Goal: Task Accomplishment & Management: Manage account settings

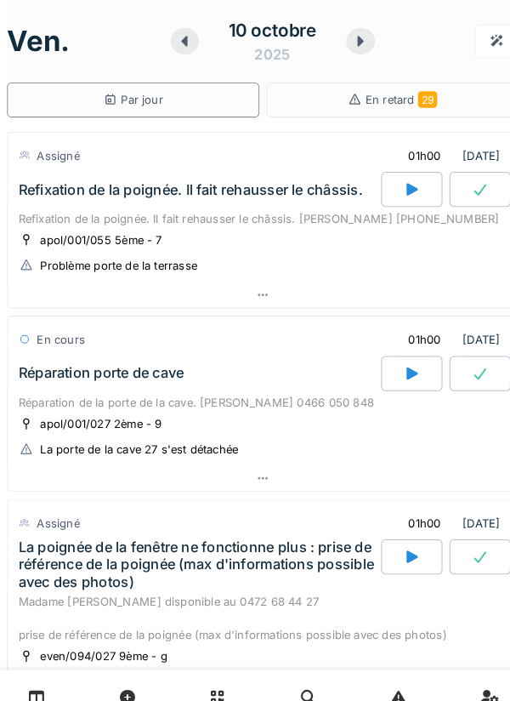
click at [259, 210] on div "Refixation de la poignée. Il fait rehausser le châssis. [PERSON_NAME] [PHONE_NU…" at bounding box center [255, 212] width 474 height 16
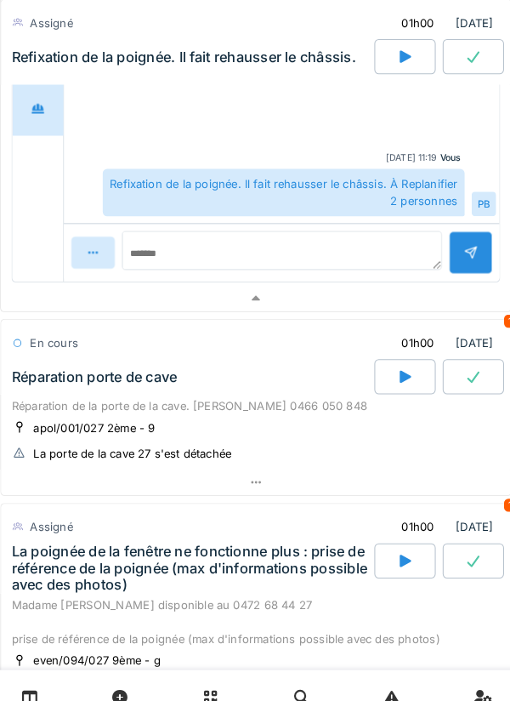
scroll to position [460, 0]
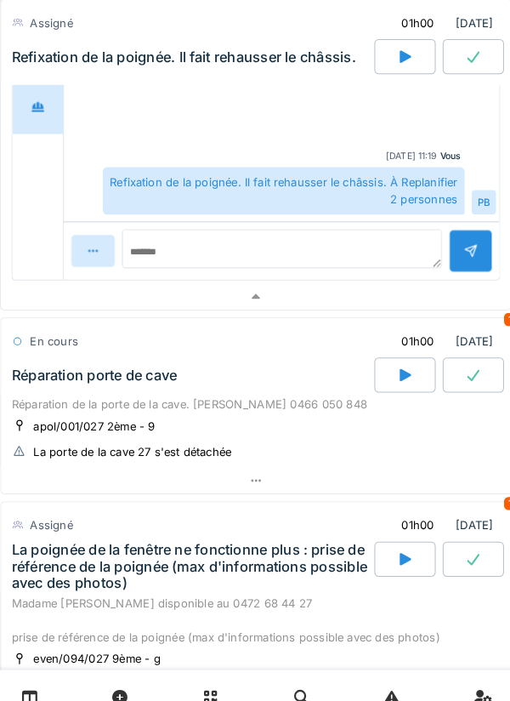
click at [284, 389] on div "Réparation de la porte de la cave. [PERSON_NAME] 0466 050 848" at bounding box center [255, 392] width 474 height 16
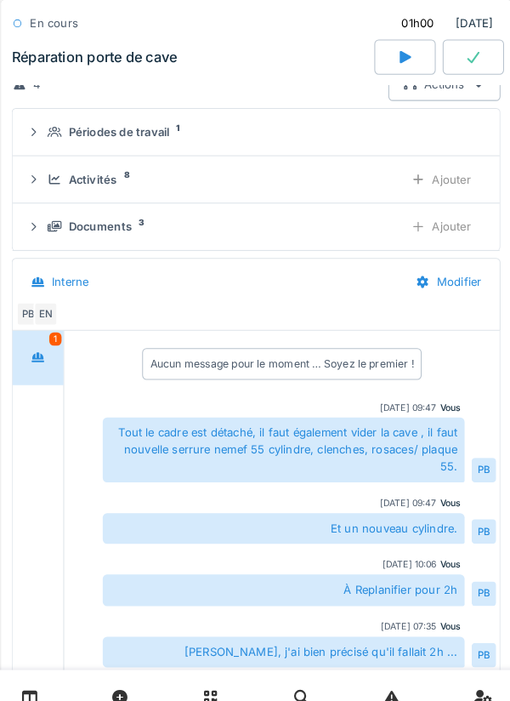
scroll to position [855, 0]
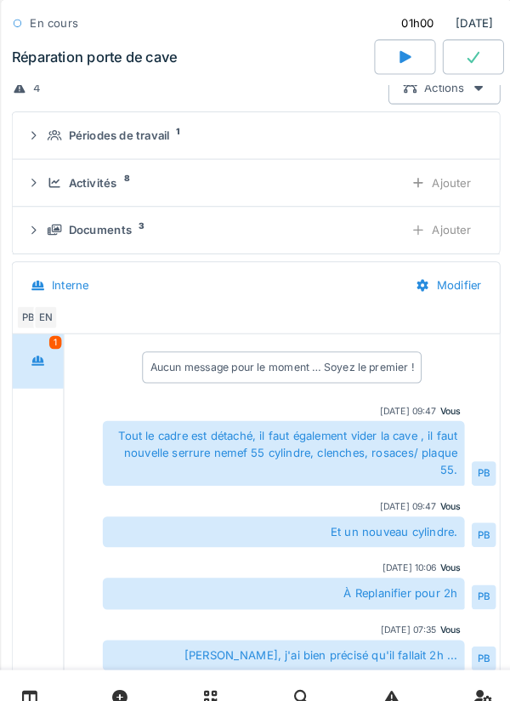
click at [314, 217] on div "Documents 3" at bounding box center [219, 223] width 332 height 16
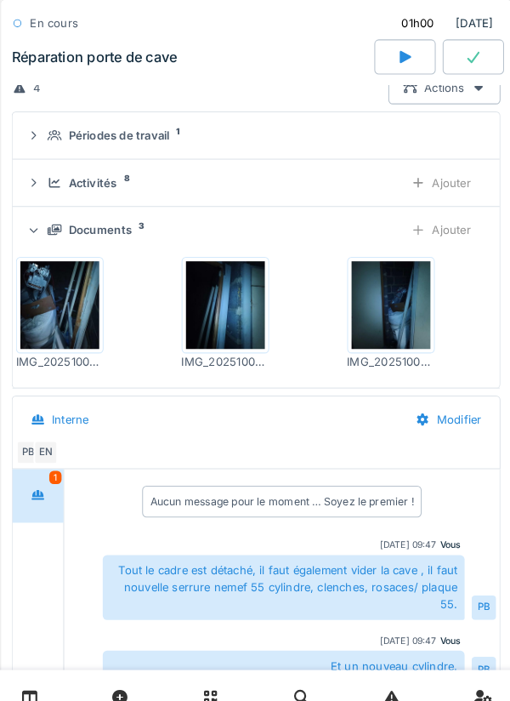
click at [429, 224] on div "Ajouter" at bounding box center [434, 222] width 87 height 31
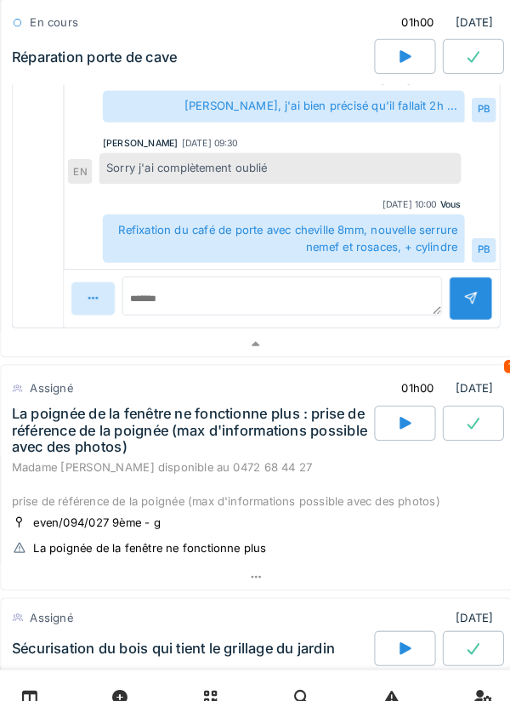
scroll to position [1626, 0]
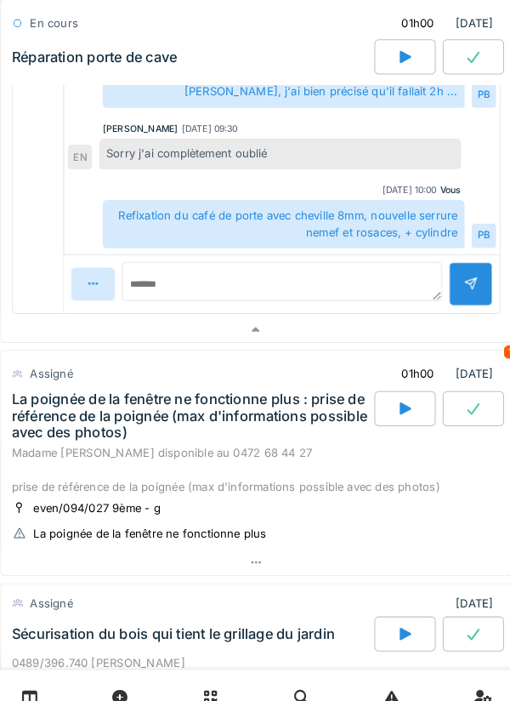
click at [294, 421] on div "La poignée de la fenêtre ne fonctionne plus : prise de référence de la poignée …" at bounding box center [192, 403] width 349 height 49
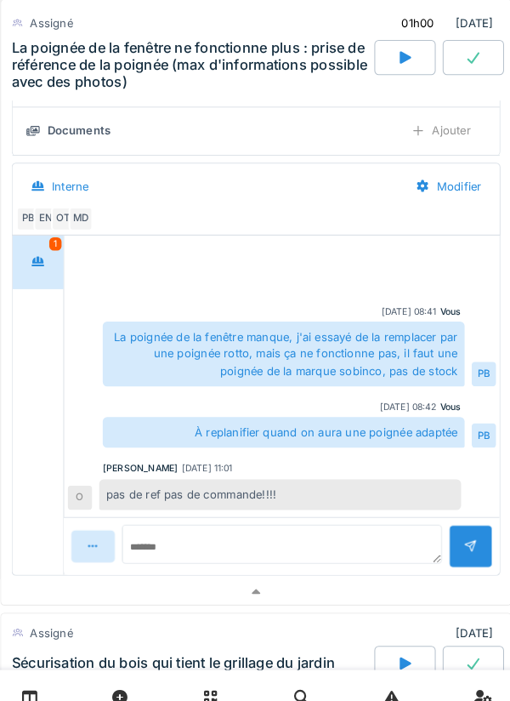
scroll to position [2203, 0]
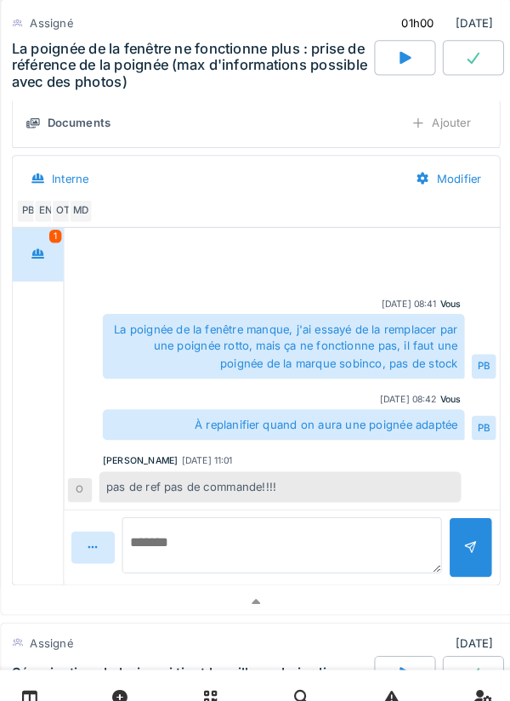
click at [315, 518] on textarea at bounding box center [280, 529] width 310 height 54
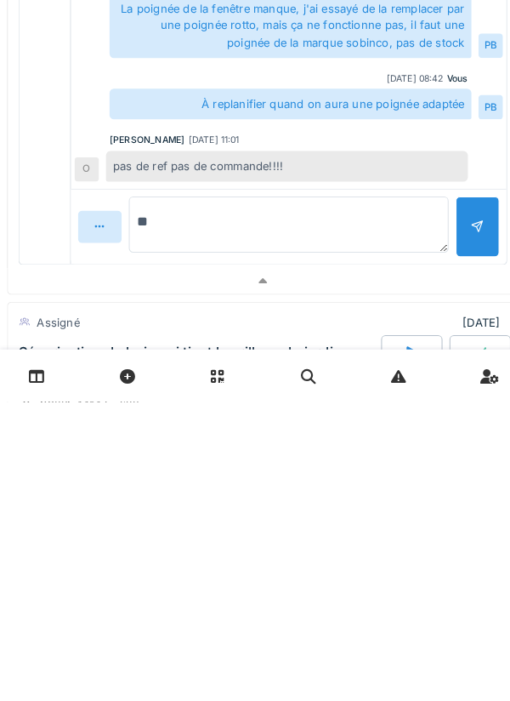
type textarea "*"
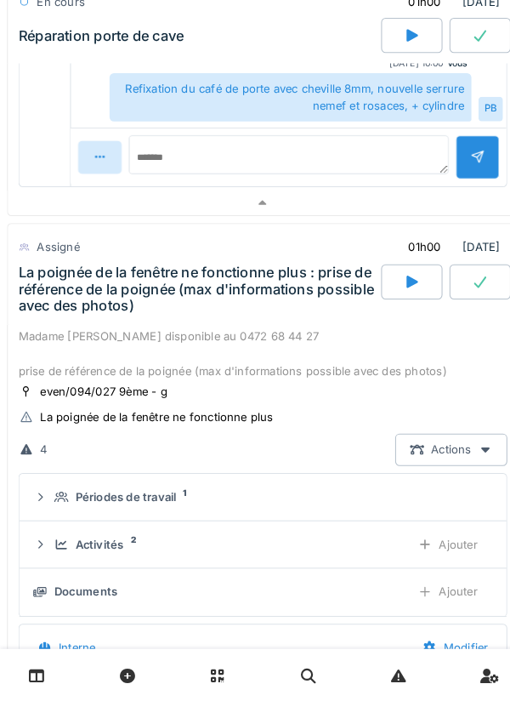
scroll to position [1724, 0]
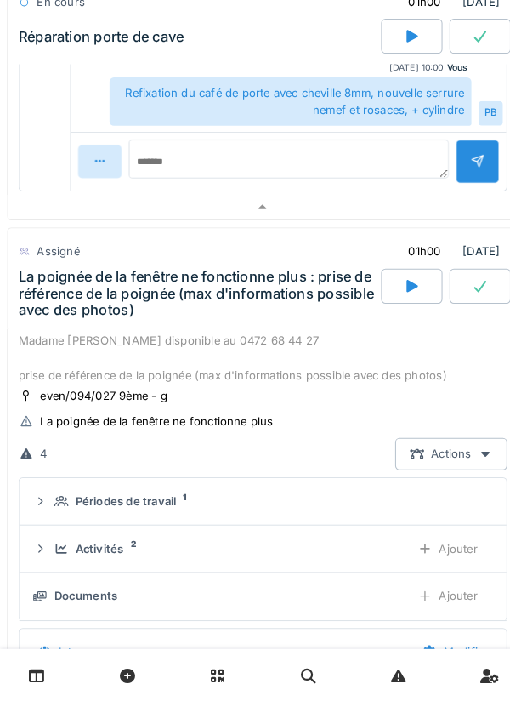
click at [270, 327] on div "La poignée de la fenêtre ne fonctionne plus : prise de référence de la poignée …" at bounding box center [192, 305] width 349 height 49
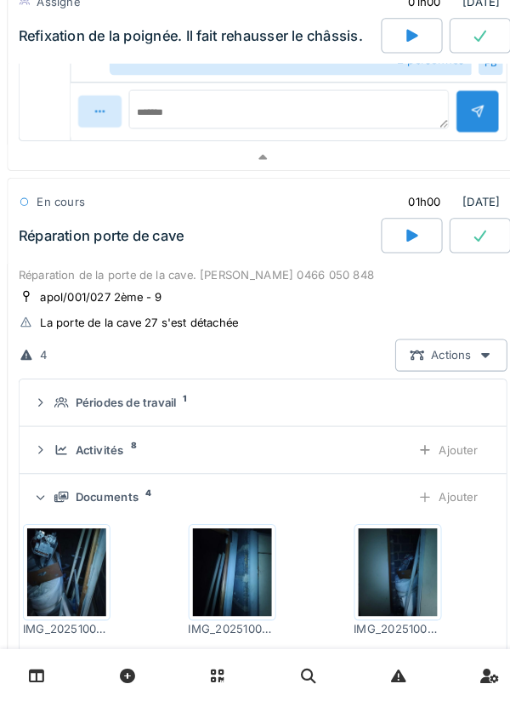
scroll to position [574, 0]
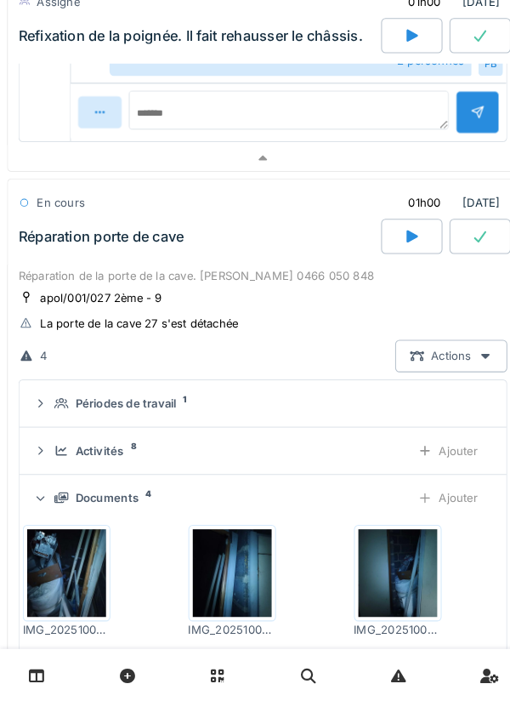
click at [233, 258] on div "Réparation porte de cave" at bounding box center [191, 250] width 355 height 34
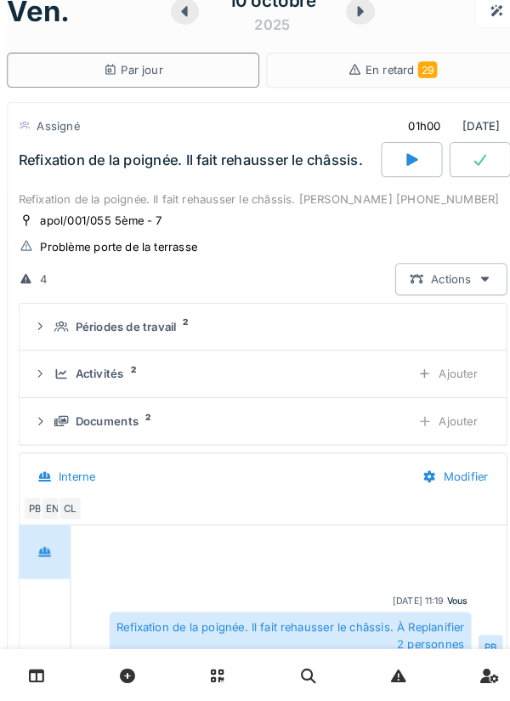
scroll to position [0, 0]
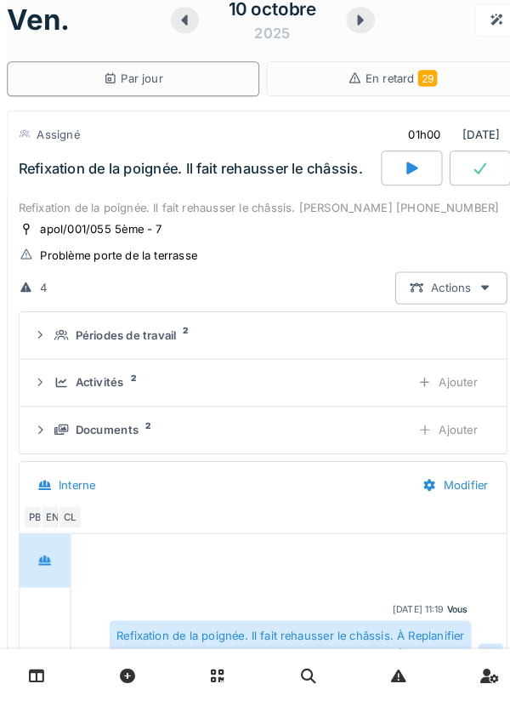
click at [239, 429] on div "Documents 2" at bounding box center [219, 437] width 332 height 16
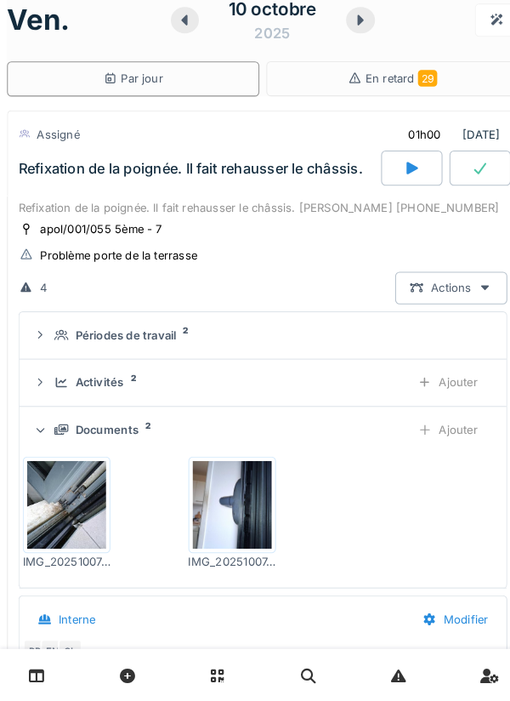
click at [91, 519] on img at bounding box center [64, 510] width 77 height 85
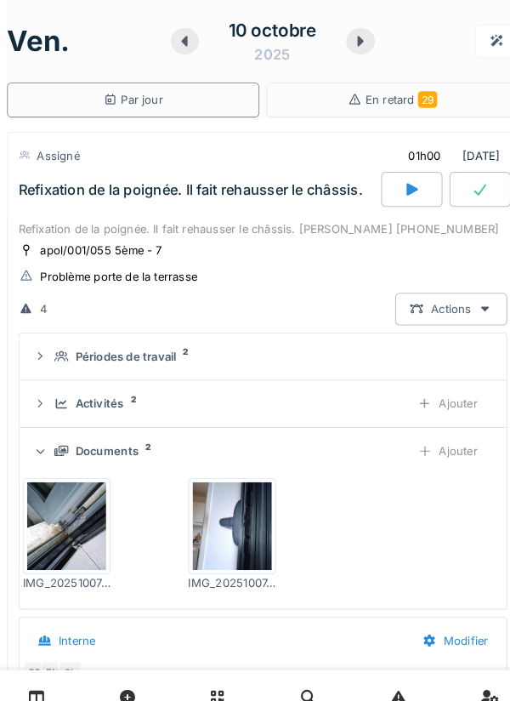
click at [253, 217] on div "Refixation de la poignée. Il fait rehausser le châssis. Mr MARICQ 0468.45.36.14" at bounding box center [255, 222] width 474 height 16
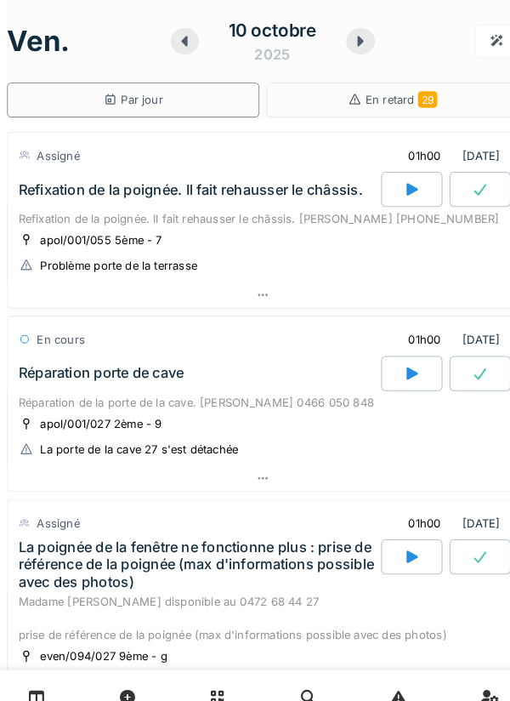
click at [270, 208] on div "Refixation de la poignée. Il fait rehausser le châssis. Mr MARICQ 0468.45.36.14" at bounding box center [255, 212] width 474 height 16
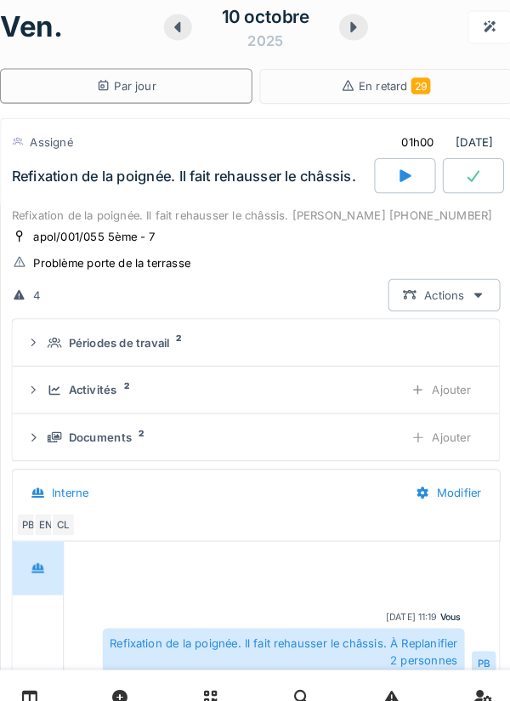
scroll to position [59, 0]
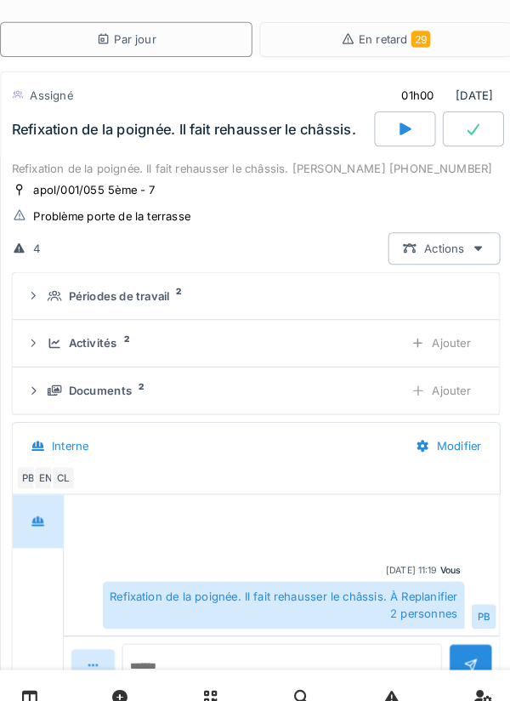
click at [270, 159] on div "Refixation de la poignée. Il fait rehausser le châssis. Mr MARICQ 0468.45.36.14" at bounding box center [255, 164] width 474 height 16
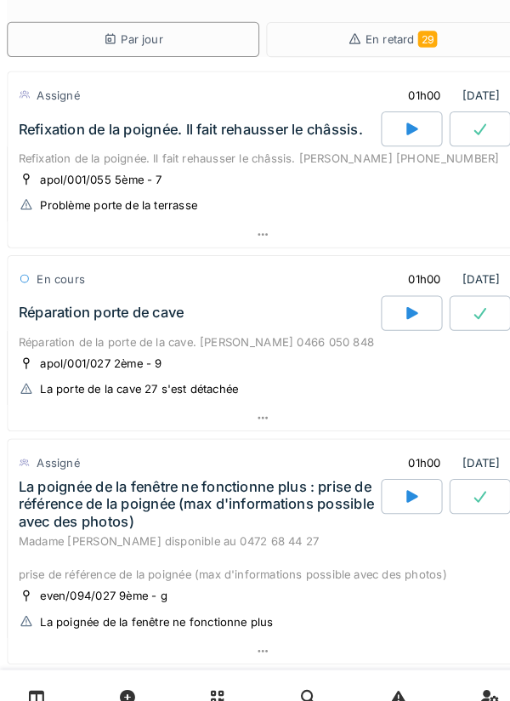
click at [405, 131] on icon at bounding box center [399, 125] width 17 height 14
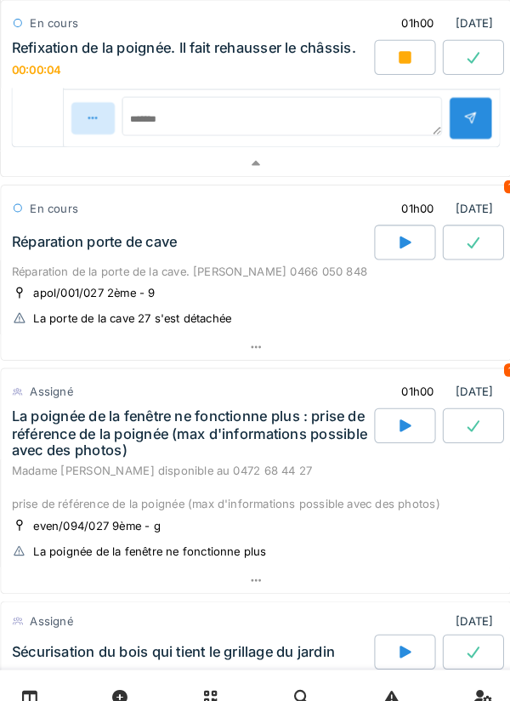
scroll to position [596, 0]
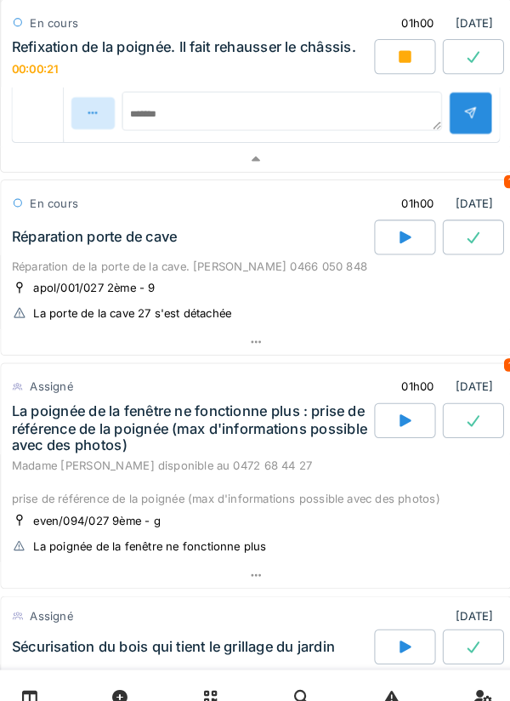
click at [286, 438] on div "La poignée de la fenêtre ne fonctionne plus : prise de référence de la poignée …" at bounding box center [192, 415] width 349 height 49
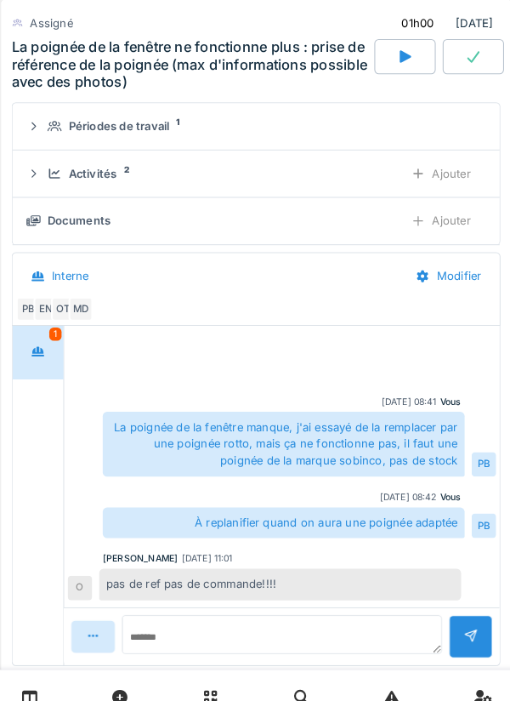
scroll to position [1094, 0]
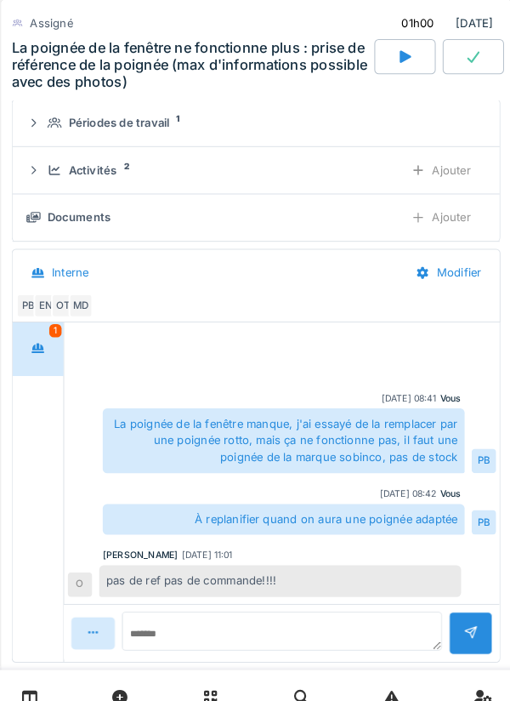
click at [85, 299] on div "MD" at bounding box center [85, 297] width 24 height 24
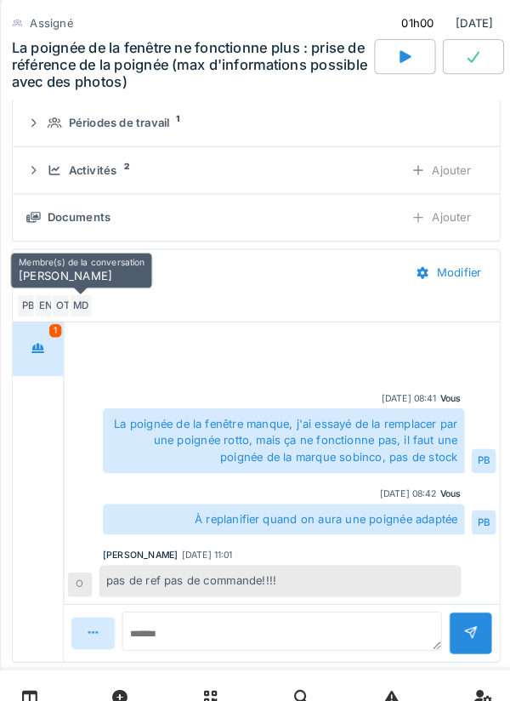
click at [32, 299] on div "PB" at bounding box center [34, 297] width 24 height 24
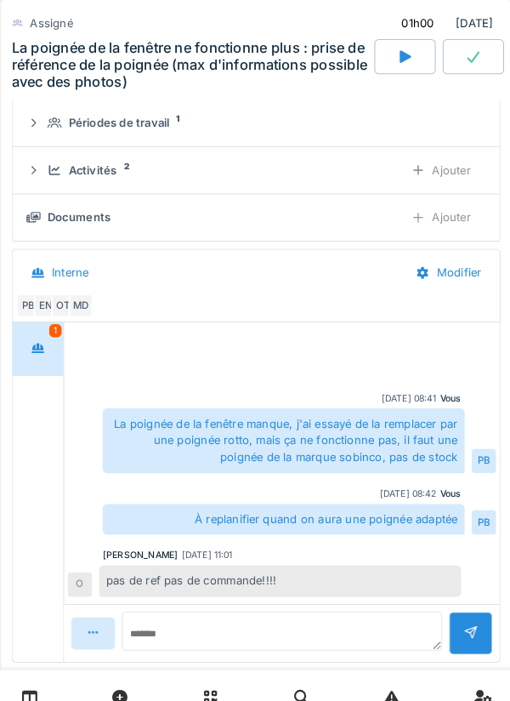
click at [241, 274] on div "Interne" at bounding box center [208, 265] width 373 height 38
click at [54, 298] on div "EN" at bounding box center [51, 297] width 24 height 24
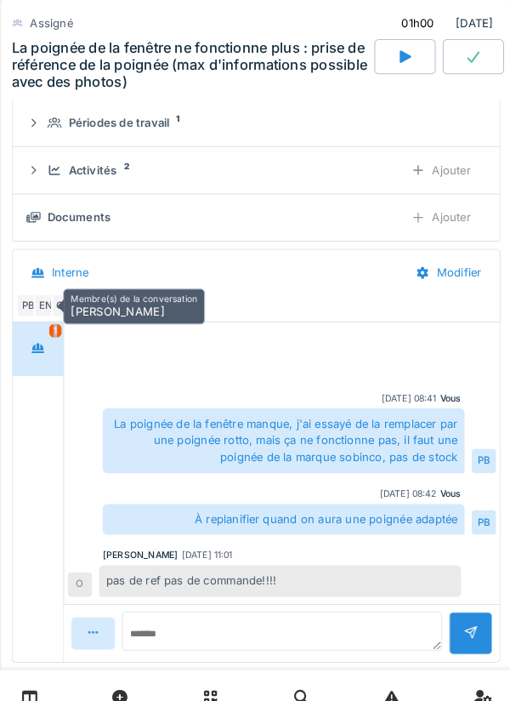
click at [251, 293] on div "PB EN OT MD" at bounding box center [251, 297] width 459 height 24
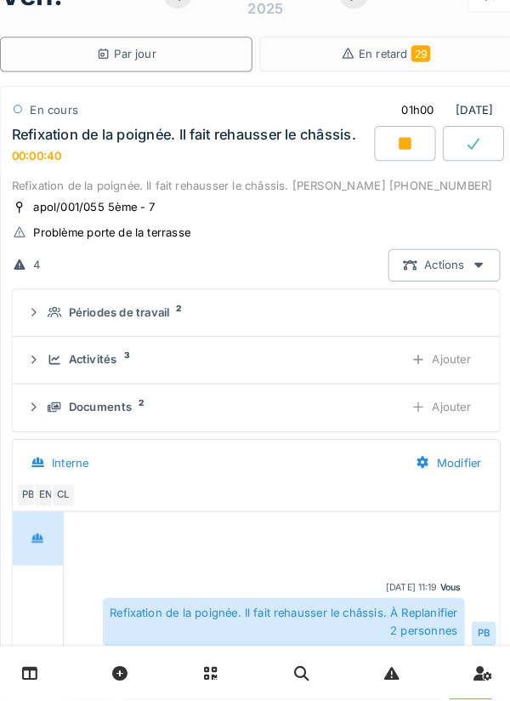
scroll to position [0, 0]
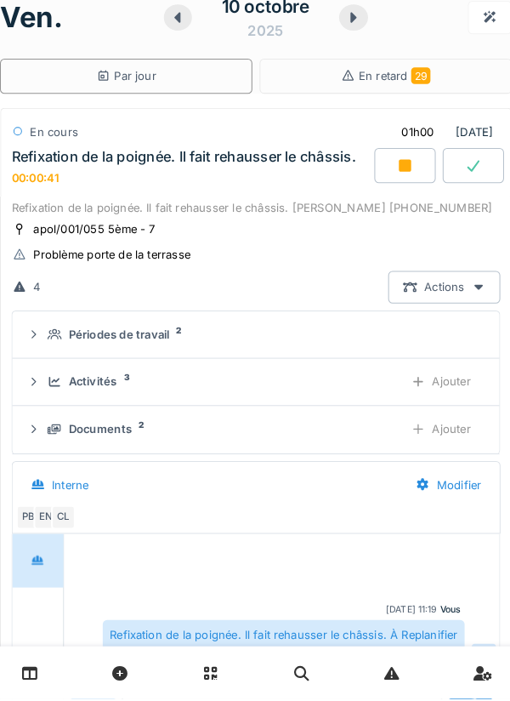
click at [246, 229] on div "Refixation de la poignée. Il fait rehausser le châssis. Mr MARICQ 0468.45.36.14" at bounding box center [255, 225] width 474 height 16
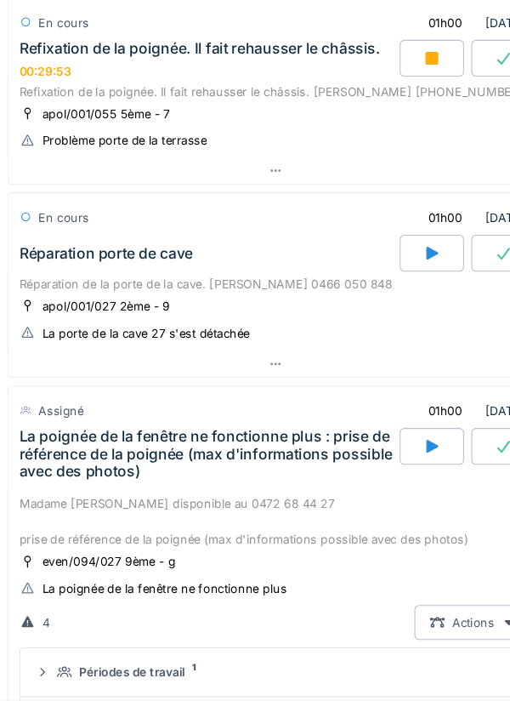
scroll to position [133, 0]
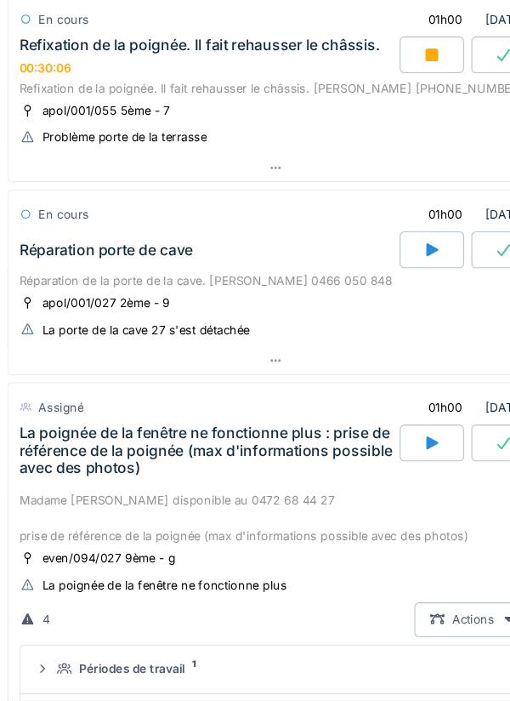
click at [122, 417] on div "La poignée de la fenêtre ne fonctionne plus : prise de référence de la poignée …" at bounding box center [192, 417] width 349 height 49
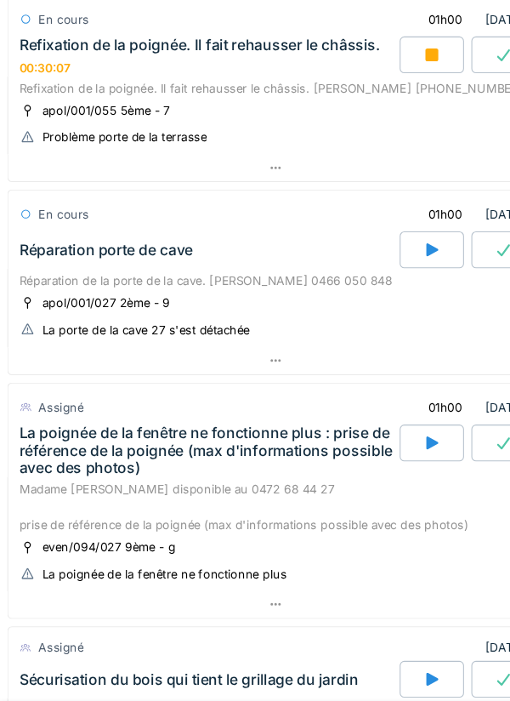
click at [111, 412] on div "La poignée de la fenêtre ne fonctionne plus : prise de référence de la poignée …" at bounding box center [192, 417] width 349 height 49
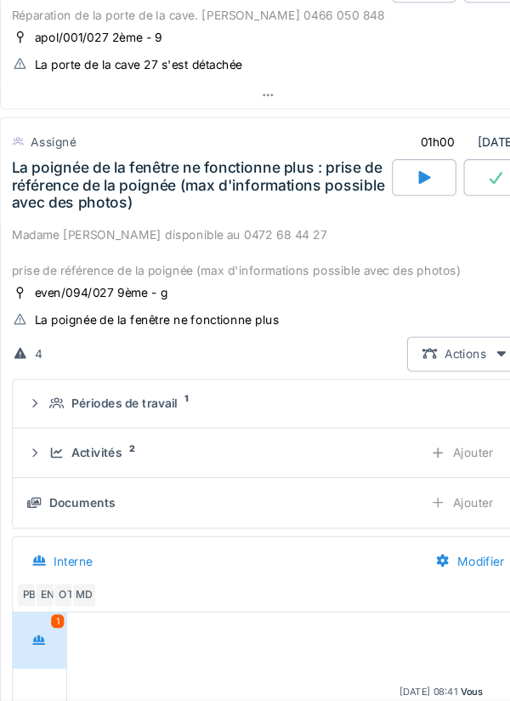
scroll to position [0, 0]
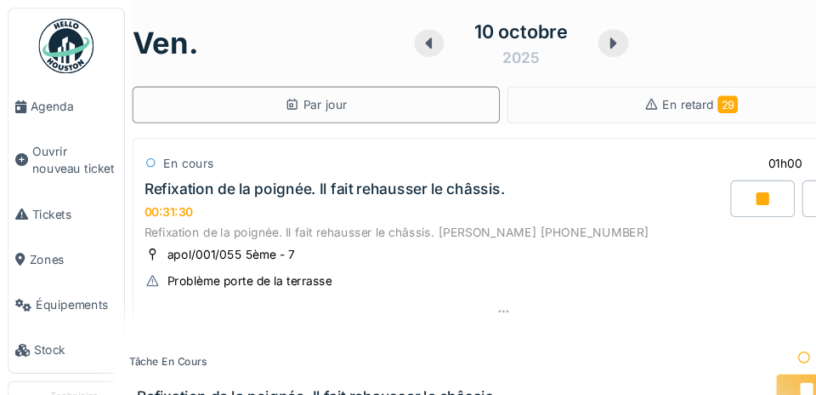
click at [49, 104] on span "Agenda" at bounding box center [68, 98] width 80 height 16
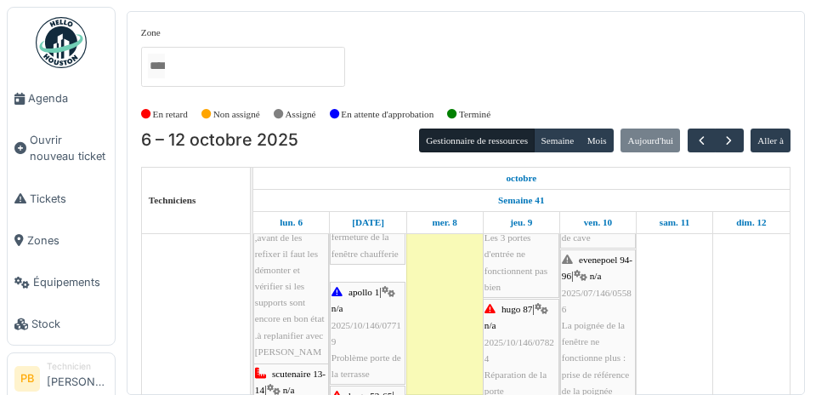
scroll to position [133, 0]
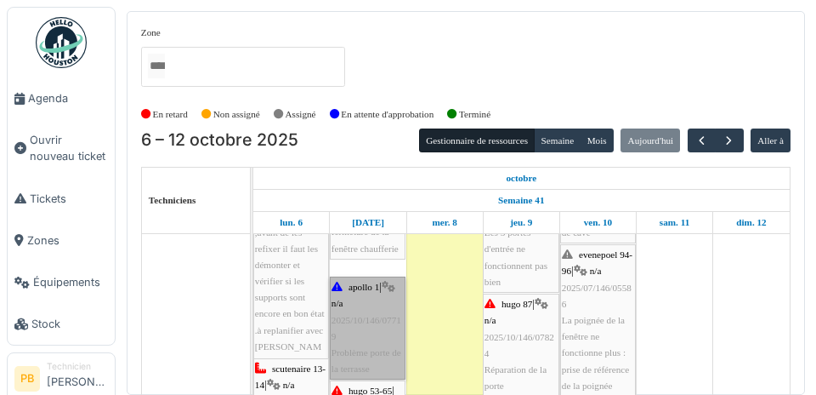
click at [367, 344] on link "apollo 1 | n/a 2025/10/146/07719 Problème porte de la terrasse" at bounding box center [368, 327] width 76 height 103
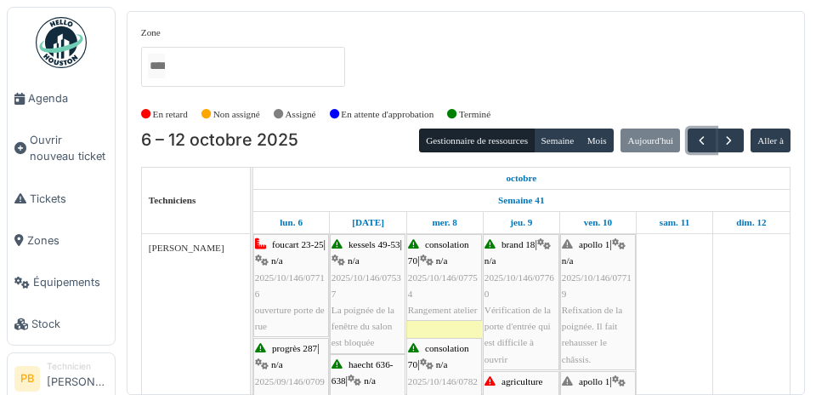
click at [699, 140] on span "button" at bounding box center [702, 140] width 14 height 14
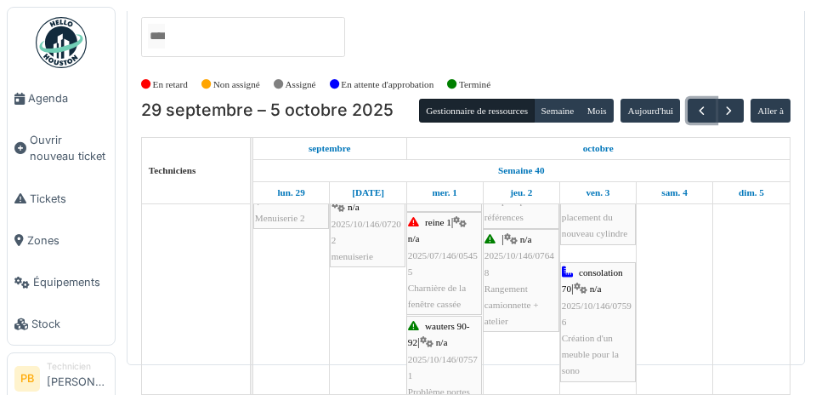
scroll to position [355, 0]
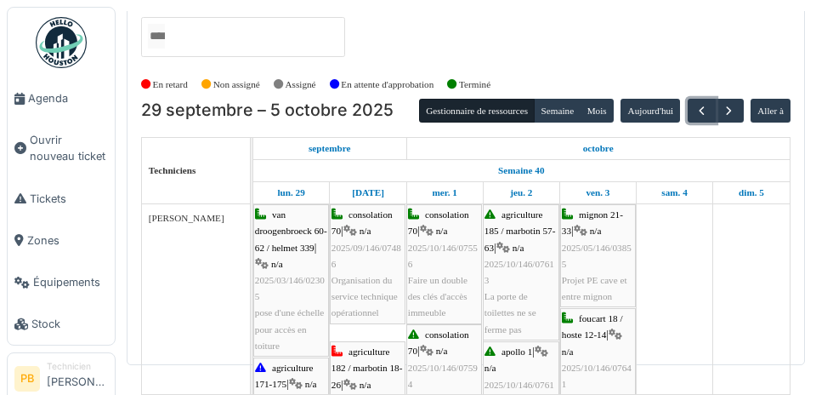
click at [699, 99] on button "button" at bounding box center [702, 111] width 28 height 25
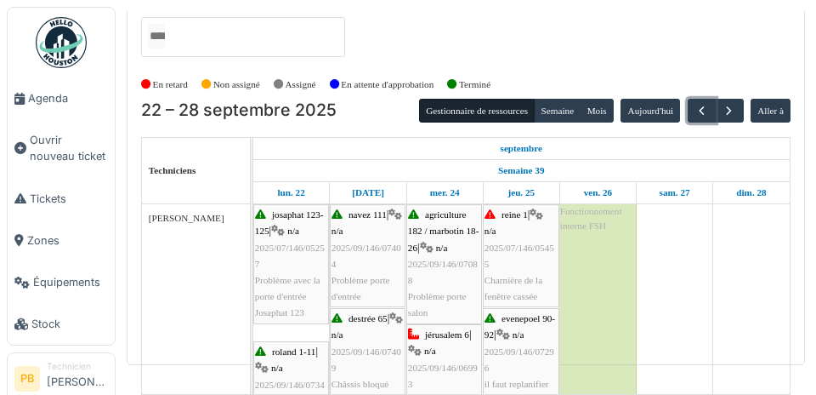
click at [695, 99] on button "button" at bounding box center [702, 111] width 28 height 25
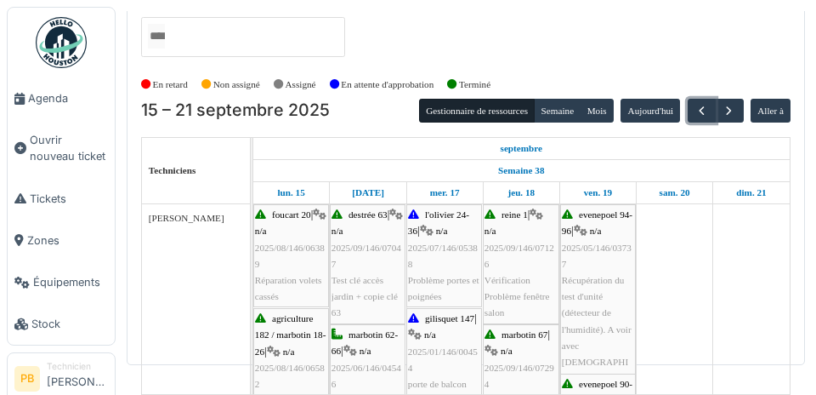
click at [699, 99] on button "button" at bounding box center [702, 111] width 28 height 25
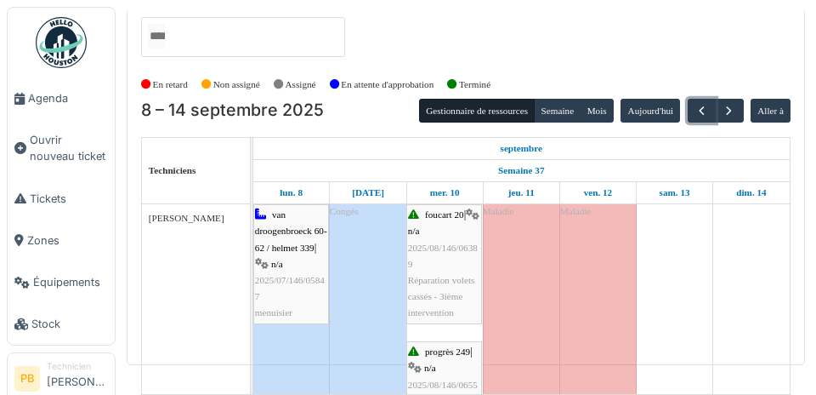
click at [694, 99] on button "button" at bounding box center [702, 111] width 28 height 25
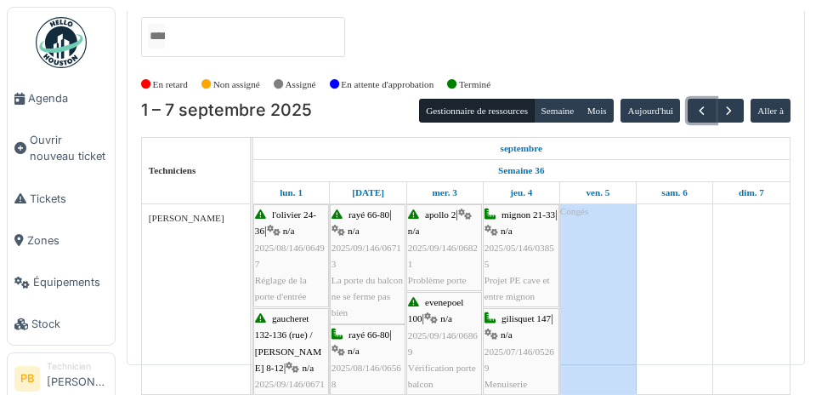
click at [701, 99] on button "button" at bounding box center [702, 111] width 28 height 25
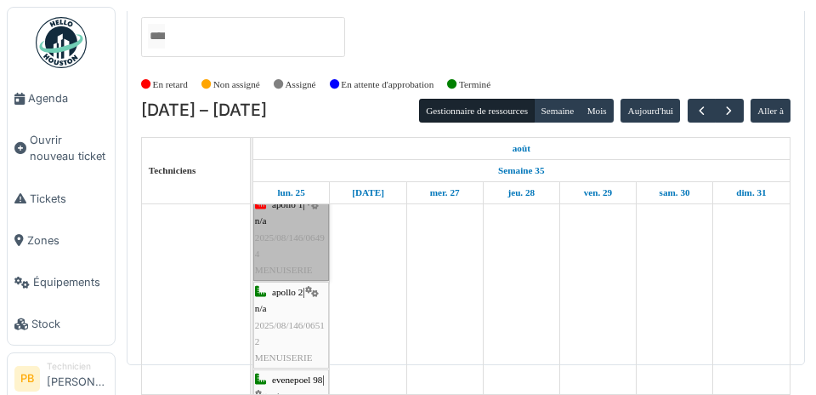
click at [273, 197] on link "apollo 1 | n/a 2025/08/146/06494 MENUISERIE" at bounding box center [291, 237] width 76 height 87
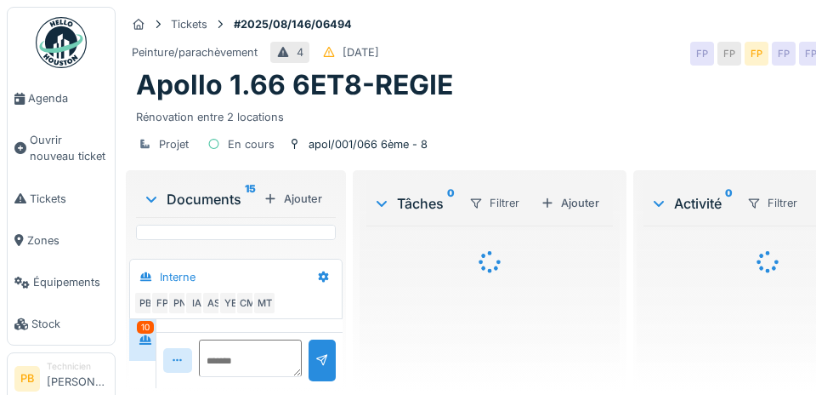
scroll to position [1212, 0]
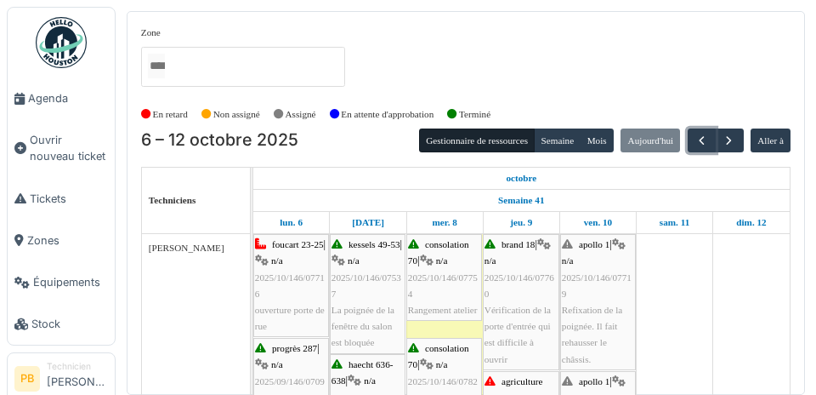
click at [704, 137] on span "button" at bounding box center [702, 140] width 14 height 14
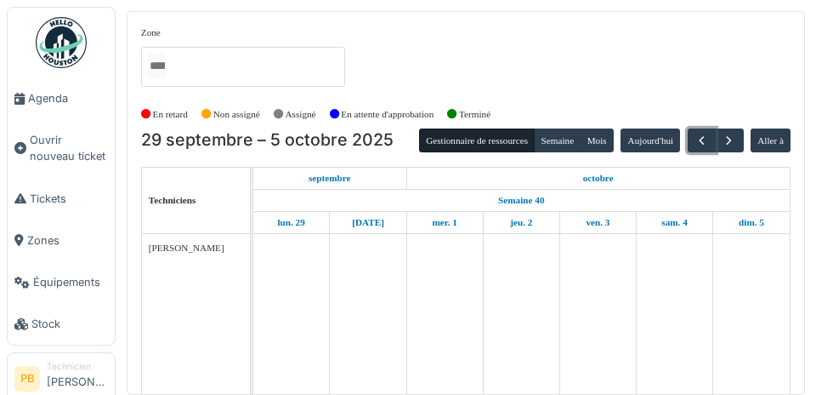
click at [703, 137] on span "button" at bounding box center [702, 140] width 14 height 14
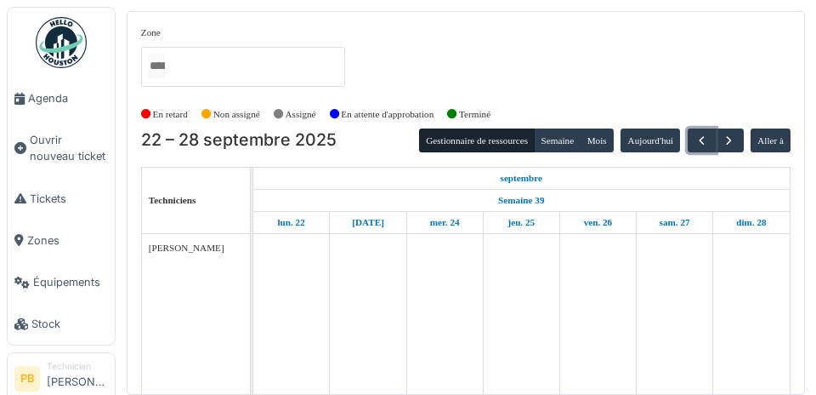
click at [700, 138] on span "button" at bounding box center [702, 140] width 14 height 14
click at [700, 139] on span "button" at bounding box center [702, 140] width 14 height 14
click at [702, 139] on span "button" at bounding box center [702, 140] width 14 height 14
click at [699, 139] on span "button" at bounding box center [702, 140] width 14 height 14
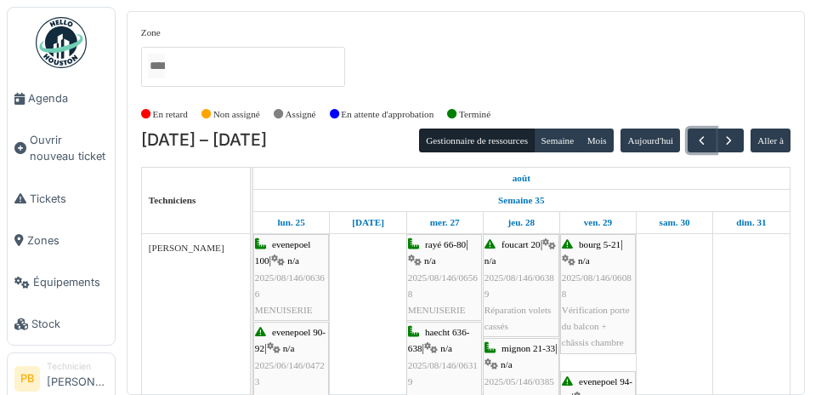
click at [699, 140] on span "button" at bounding box center [702, 140] width 14 height 14
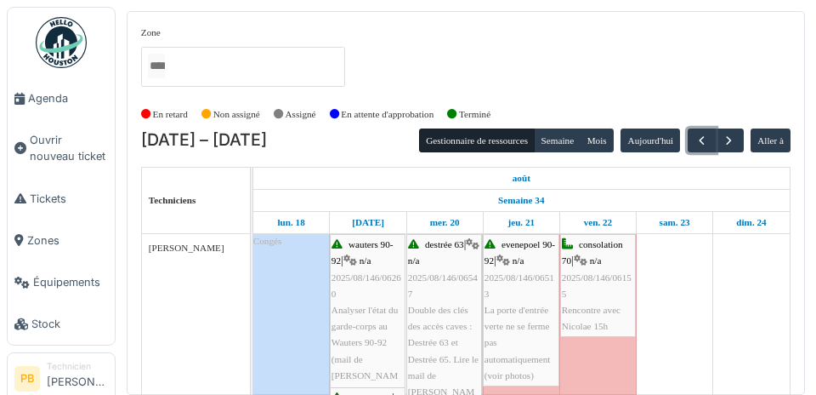
click at [696, 141] on span "button" at bounding box center [702, 140] width 14 height 14
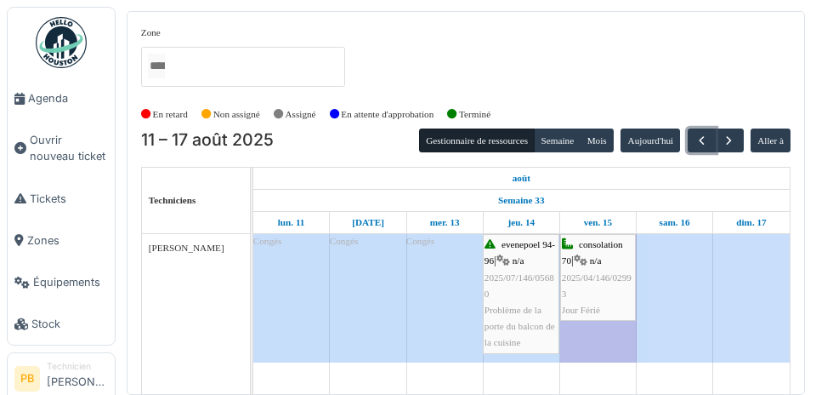
click at [697, 136] on span "button" at bounding box center [702, 140] width 14 height 14
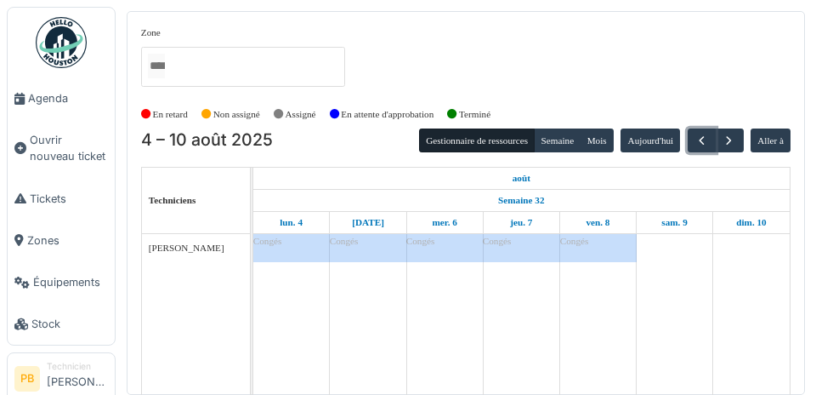
click at [699, 140] on span "button" at bounding box center [702, 140] width 14 height 14
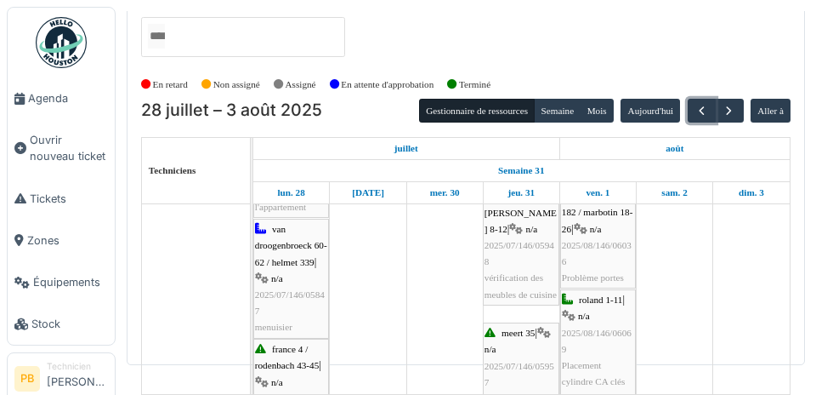
scroll to position [139, 0]
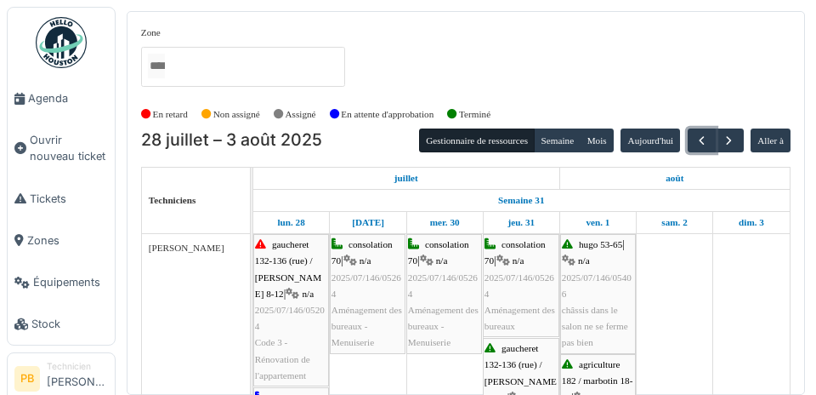
click at [705, 142] on span "button" at bounding box center [702, 140] width 14 height 14
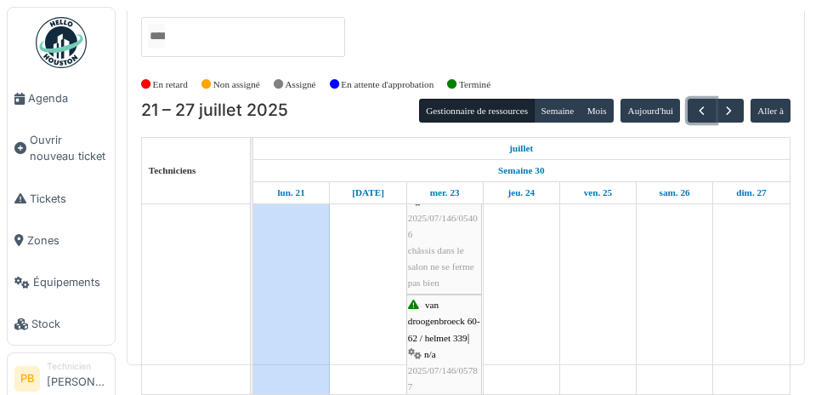
click at [702, 99] on button "button" at bounding box center [702, 111] width 28 height 25
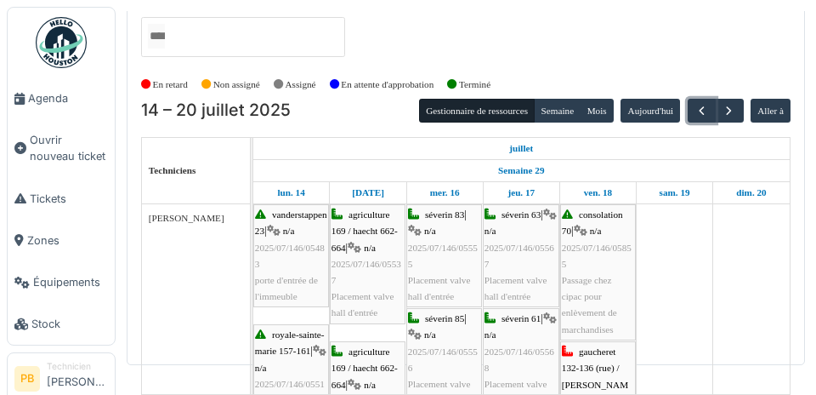
click at [699, 99] on button "button" at bounding box center [702, 111] width 28 height 25
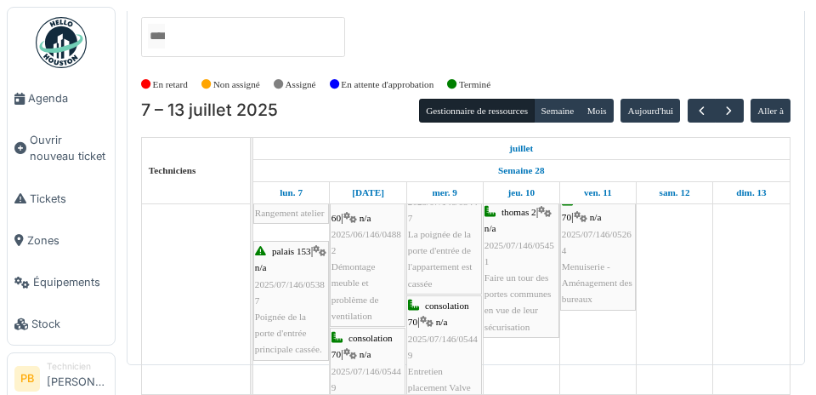
click at [688, 99] on div at bounding box center [716, 111] width 56 height 25
click at [703, 99] on button "button" at bounding box center [702, 111] width 28 height 25
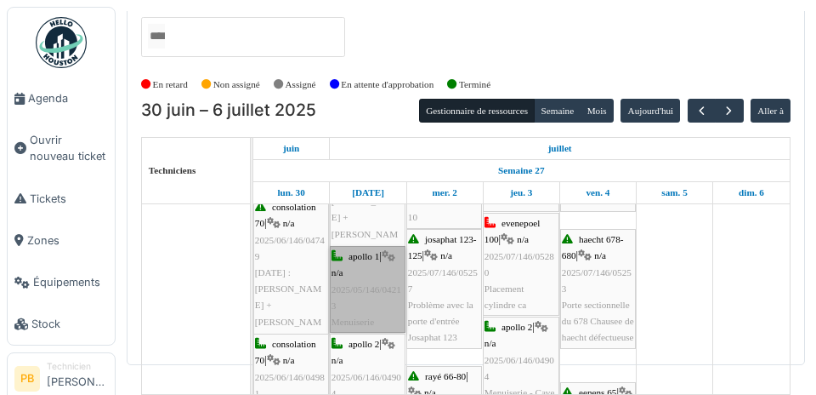
click at [381, 246] on link "apollo 1 | n/a 2025/05/146/04213 Menuiserie" at bounding box center [368, 289] width 76 height 87
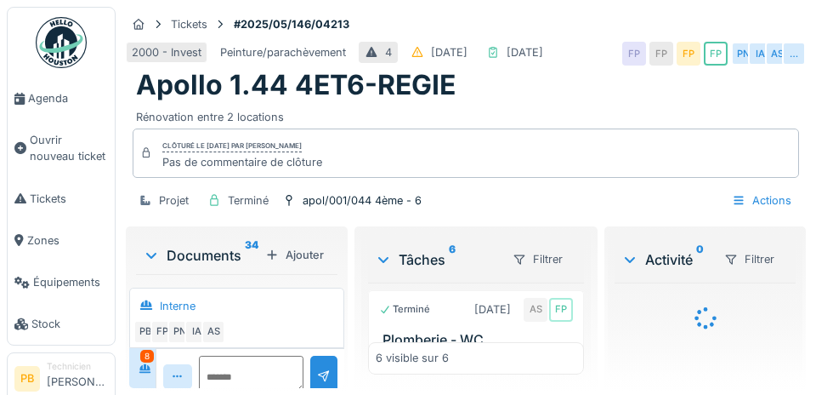
scroll to position [1272, 0]
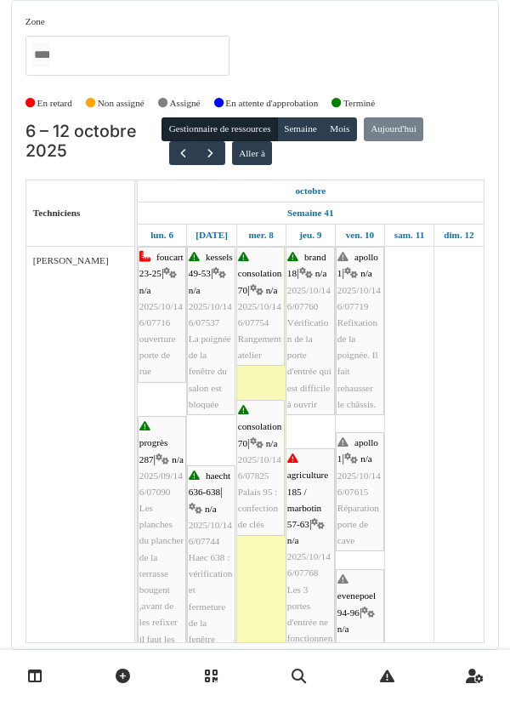
click at [49, 679] on link at bounding box center [35, 676] width 43 height 40
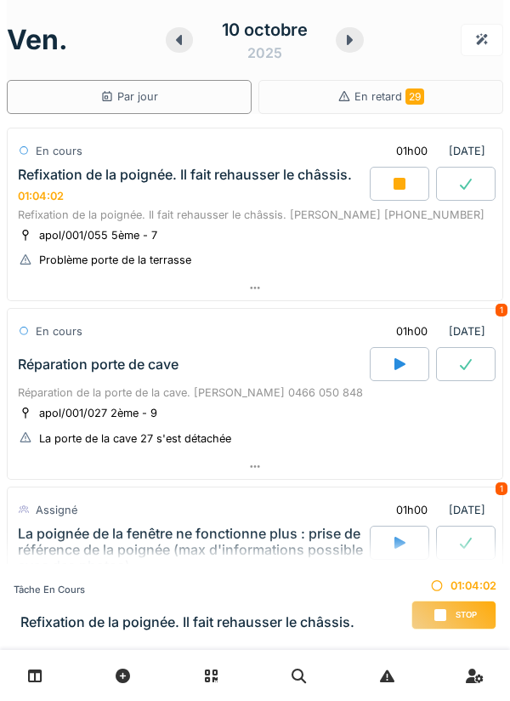
click at [171, 48] on div at bounding box center [180, 40] width 28 height 26
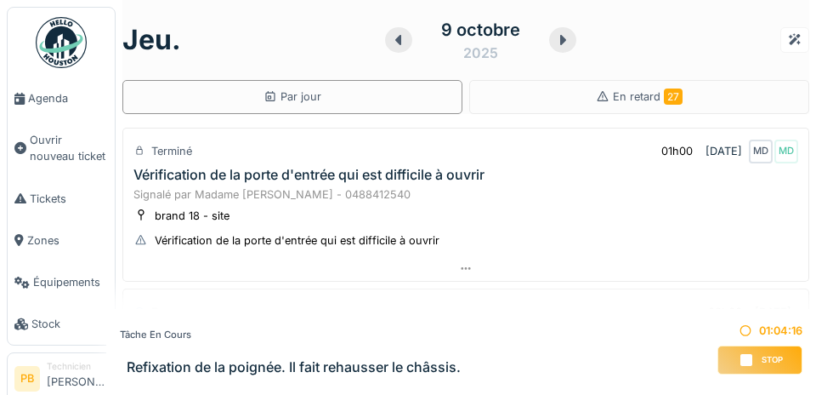
click at [43, 106] on span "Agenda" at bounding box center [68, 98] width 80 height 16
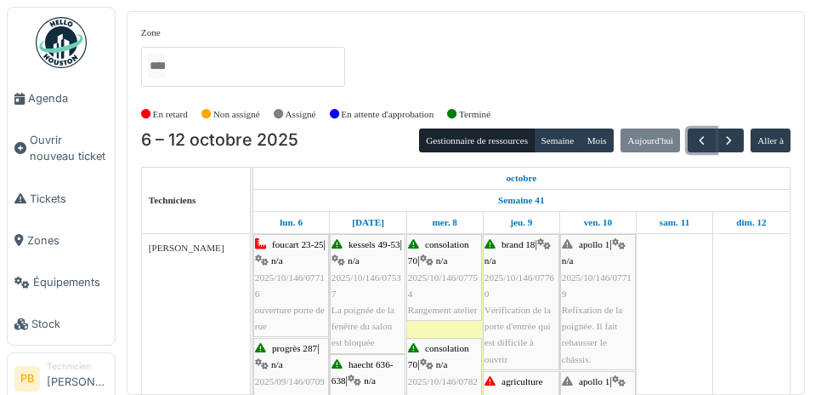
click at [701, 142] on span "button" at bounding box center [702, 140] width 14 height 14
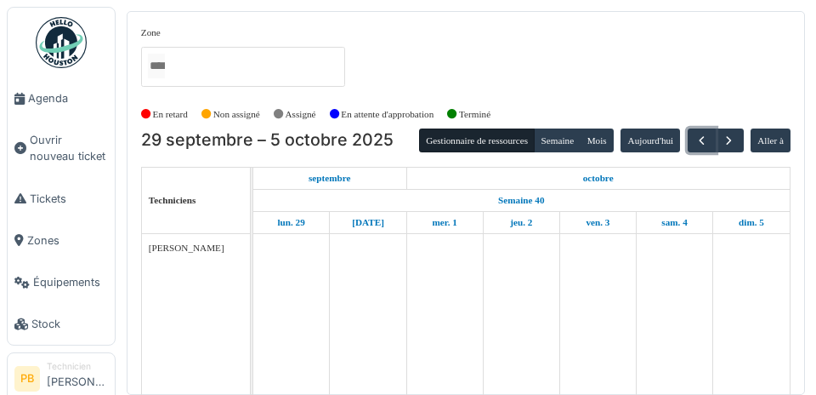
click at [699, 149] on button "button" at bounding box center [702, 140] width 28 height 25
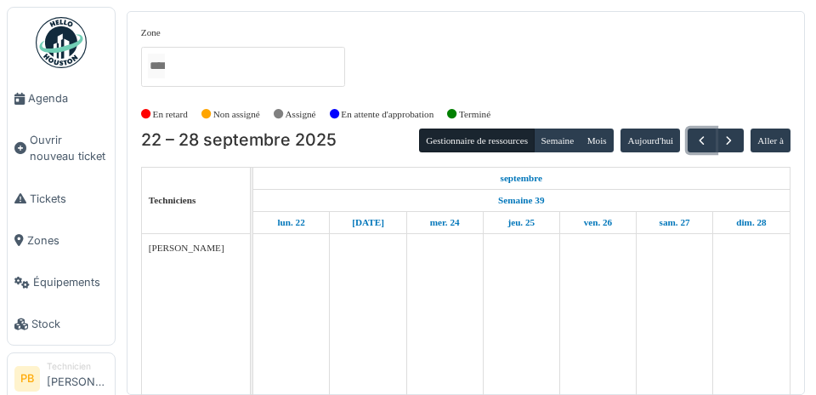
click at [696, 147] on span "button" at bounding box center [702, 140] width 14 height 14
click at [698, 148] on button "button" at bounding box center [702, 140] width 28 height 25
click at [700, 146] on span "button" at bounding box center [702, 140] width 14 height 14
click at [701, 146] on span "button" at bounding box center [702, 140] width 14 height 14
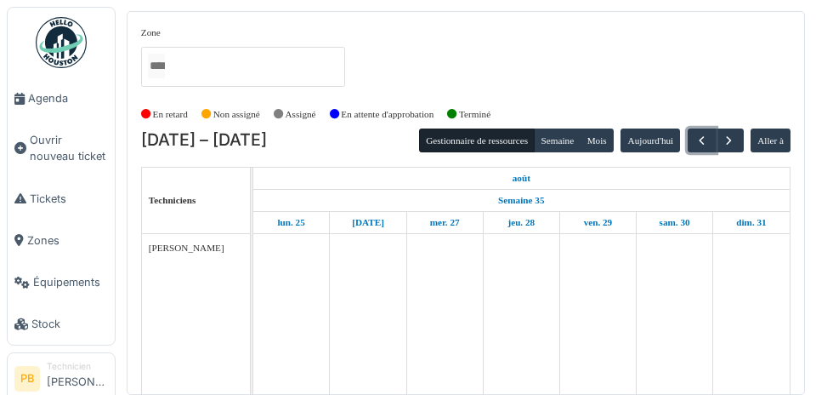
click at [701, 145] on span "button" at bounding box center [702, 140] width 14 height 14
click at [700, 145] on span "button" at bounding box center [702, 140] width 14 height 14
click at [701, 145] on span "button" at bounding box center [702, 140] width 14 height 14
click at [702, 145] on span "button" at bounding box center [702, 140] width 14 height 14
click at [701, 145] on span "button" at bounding box center [702, 140] width 14 height 14
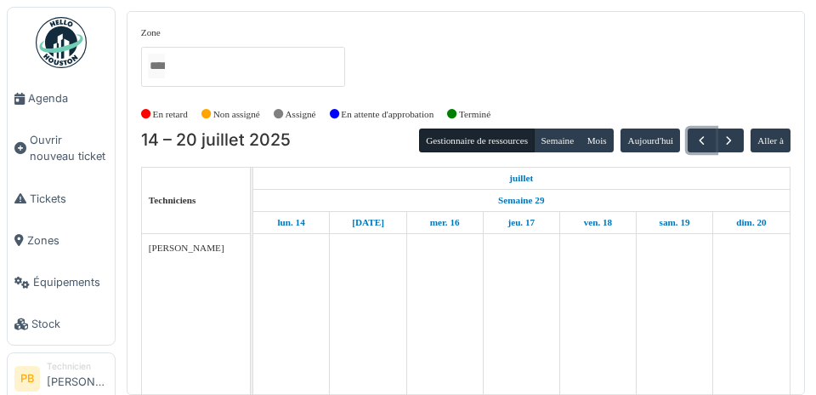
click at [701, 145] on span "button" at bounding box center [702, 140] width 14 height 14
click at [701, 147] on span "button" at bounding box center [702, 140] width 14 height 14
click at [701, 146] on span "button" at bounding box center [702, 140] width 14 height 14
click at [702, 145] on span "button" at bounding box center [702, 140] width 14 height 14
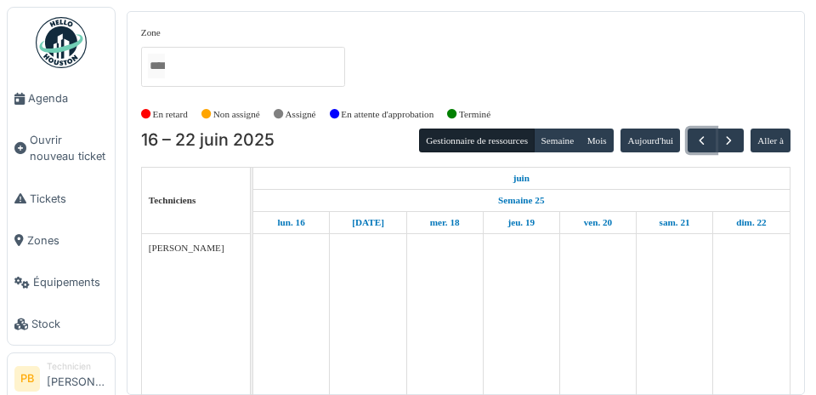
click at [702, 145] on span "button" at bounding box center [702, 140] width 14 height 14
click at [701, 147] on span "button" at bounding box center [702, 140] width 14 height 14
click at [703, 146] on span "button" at bounding box center [702, 140] width 14 height 14
click at [702, 146] on span "button" at bounding box center [702, 140] width 14 height 14
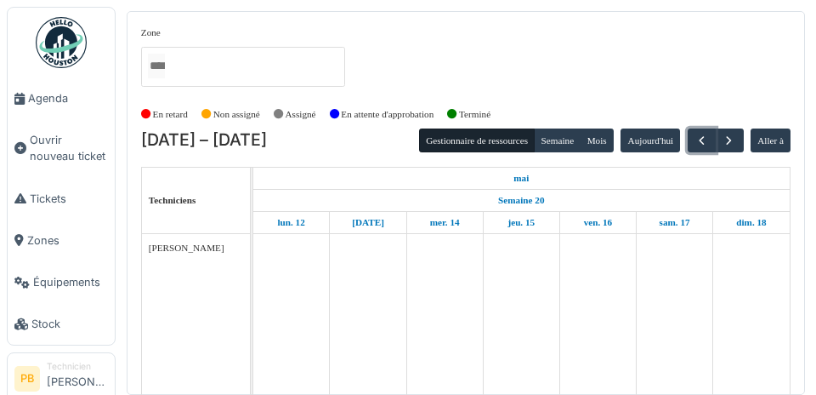
click at [702, 146] on span "button" at bounding box center [702, 140] width 14 height 14
click at [701, 145] on span "button" at bounding box center [702, 140] width 14 height 14
click at [700, 146] on span "button" at bounding box center [702, 140] width 14 height 14
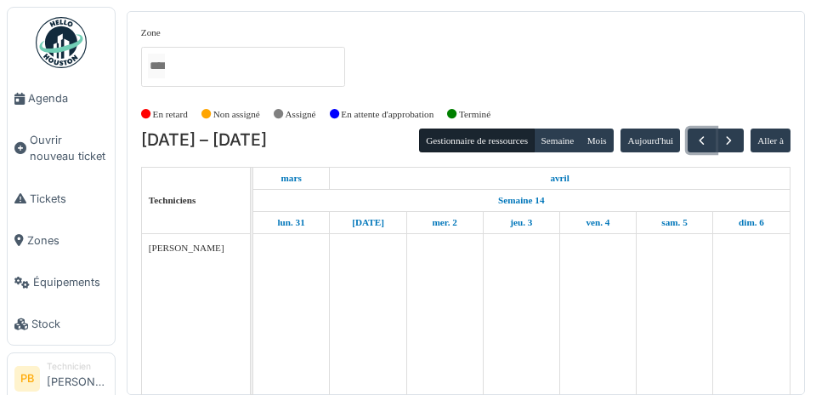
click at [701, 146] on span "button" at bounding box center [702, 140] width 14 height 14
click at [700, 147] on span "button" at bounding box center [702, 140] width 14 height 14
click at [699, 147] on span "button" at bounding box center [702, 140] width 14 height 14
click at [700, 145] on span "button" at bounding box center [702, 140] width 14 height 14
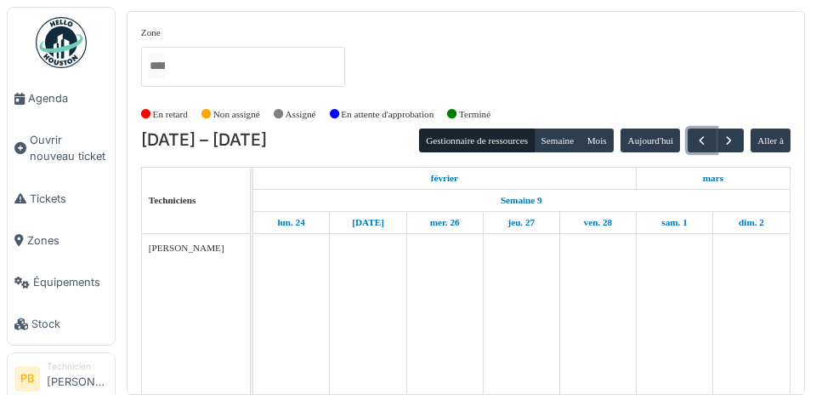
click at [700, 143] on span "button" at bounding box center [702, 140] width 14 height 14
click at [701, 144] on span "button" at bounding box center [702, 140] width 14 height 14
click at [702, 145] on span "button" at bounding box center [702, 140] width 14 height 14
click at [702, 147] on span "button" at bounding box center [702, 140] width 14 height 14
click at [701, 145] on span "button" at bounding box center [702, 140] width 14 height 14
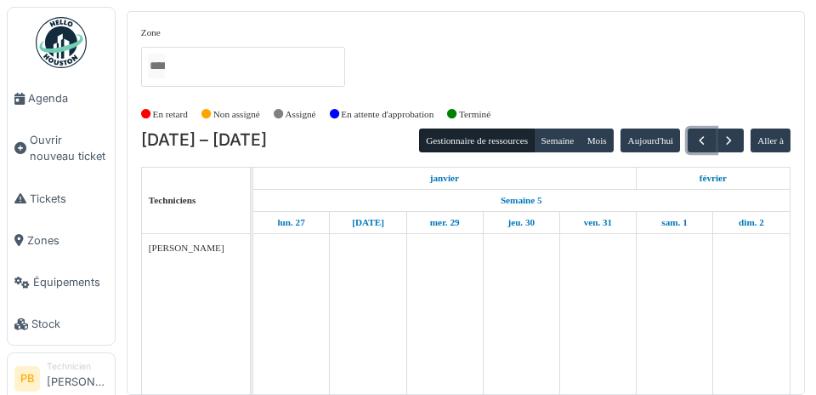
click at [702, 146] on span "button" at bounding box center [702, 140] width 14 height 14
click at [702, 147] on span "button" at bounding box center [702, 140] width 14 height 14
click at [703, 148] on button "button" at bounding box center [702, 140] width 28 height 25
click at [702, 147] on button "button" at bounding box center [702, 140] width 28 height 25
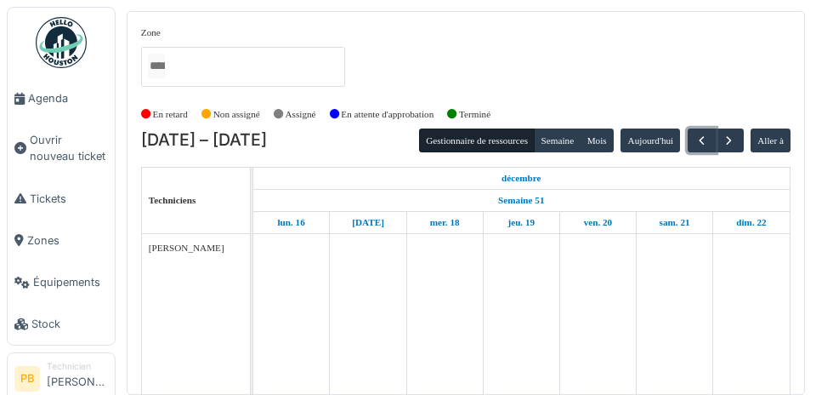
click at [701, 149] on button "button" at bounding box center [702, 140] width 28 height 25
click at [702, 144] on span "button" at bounding box center [702, 140] width 14 height 14
click at [701, 148] on button "button" at bounding box center [702, 140] width 28 height 25
click at [701, 149] on button "button" at bounding box center [702, 140] width 28 height 25
click at [704, 150] on button "button" at bounding box center [702, 140] width 28 height 25
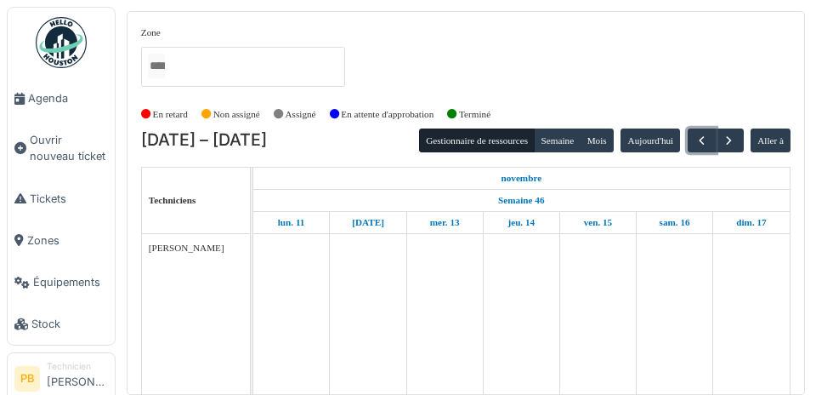
click at [704, 150] on button "button" at bounding box center [702, 140] width 28 height 25
click at [706, 151] on button "button" at bounding box center [702, 140] width 28 height 25
click at [705, 151] on button "button" at bounding box center [702, 140] width 28 height 25
click at [704, 168] on div "octobre" at bounding box center [521, 178] width 537 height 21
click at [702, 151] on button "button" at bounding box center [702, 140] width 28 height 25
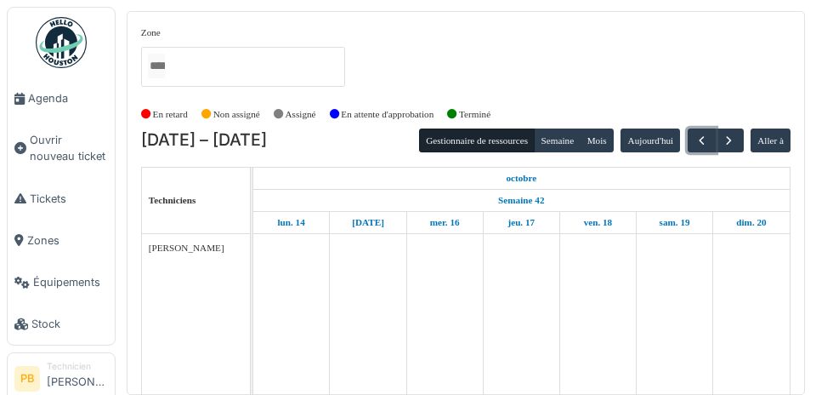
click at [702, 151] on button "button" at bounding box center [702, 140] width 28 height 25
click at [705, 151] on button "button" at bounding box center [702, 140] width 28 height 25
click at [707, 151] on button "button" at bounding box center [702, 140] width 28 height 25
click at [702, 168] on div "septembre" at bounding box center [521, 178] width 537 height 21
click at [704, 139] on span "button" at bounding box center [702, 140] width 14 height 14
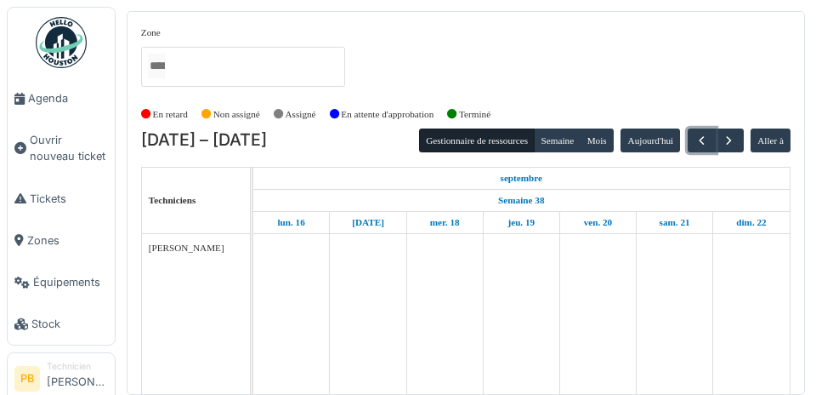
click at [702, 144] on span "button" at bounding box center [702, 140] width 14 height 14
click at [732, 139] on span "button" at bounding box center [729, 140] width 14 height 14
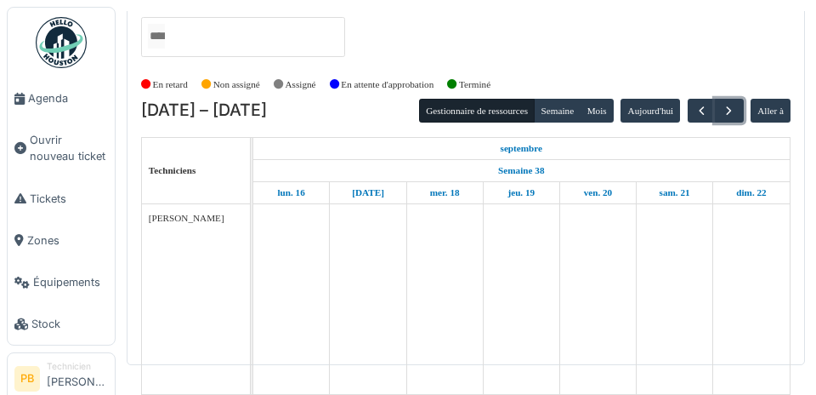
scroll to position [40, 0]
click at [727, 104] on span "button" at bounding box center [729, 111] width 14 height 14
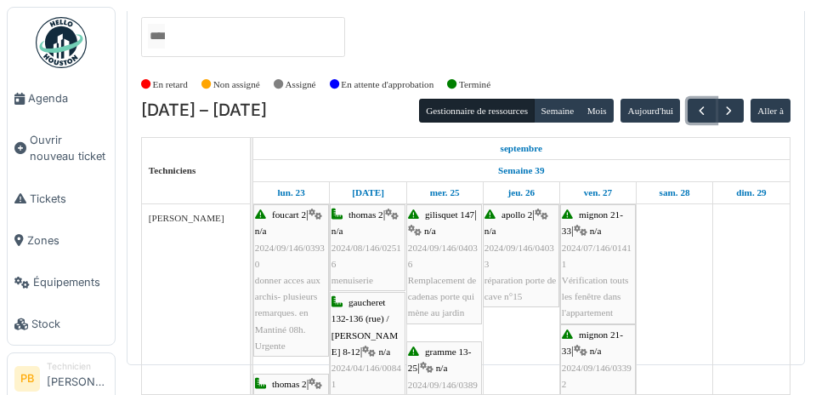
click at [688, 103] on button "button" at bounding box center [702, 111] width 28 height 25
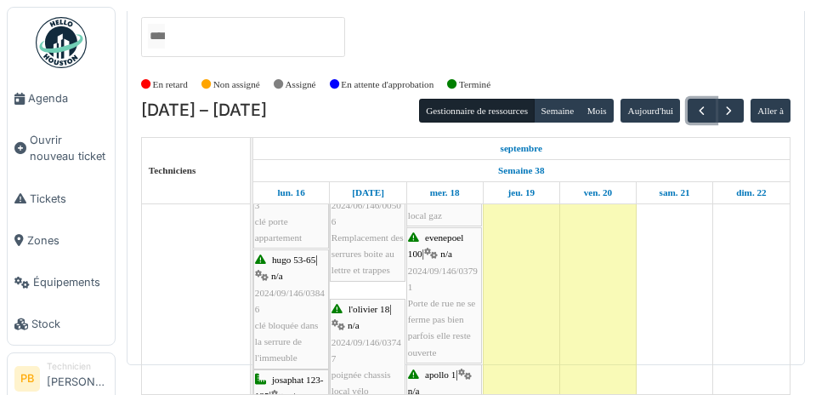
scroll to position [0, 0]
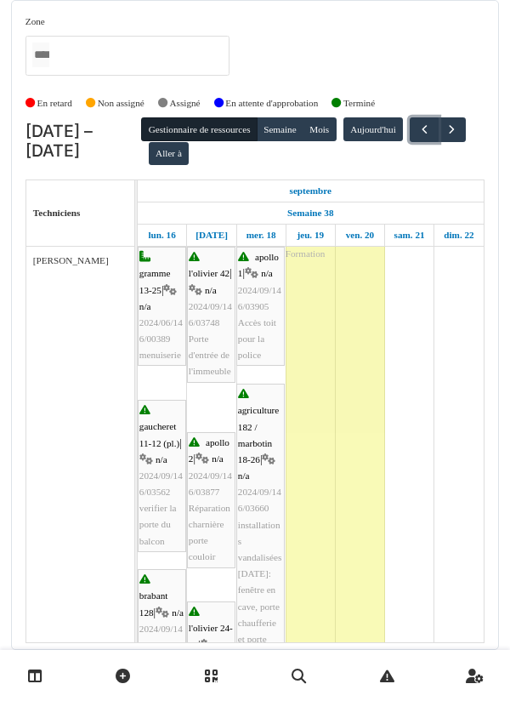
click at [417, 122] on span "button" at bounding box center [424, 129] width 14 height 14
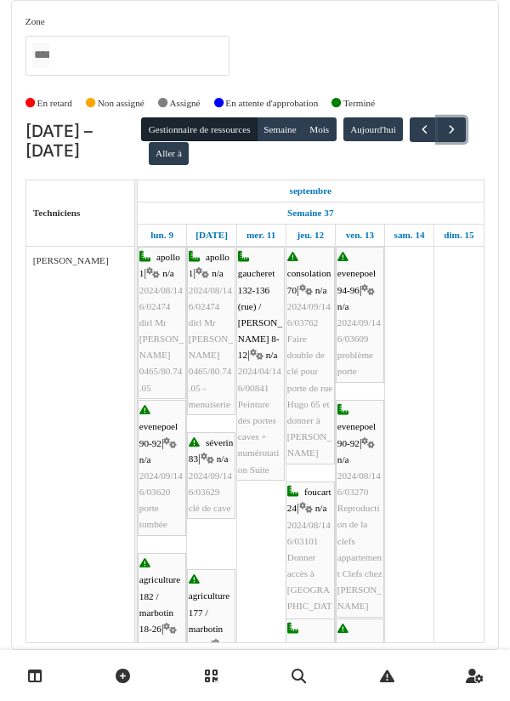
click at [438, 117] on button "button" at bounding box center [452, 129] width 28 height 25
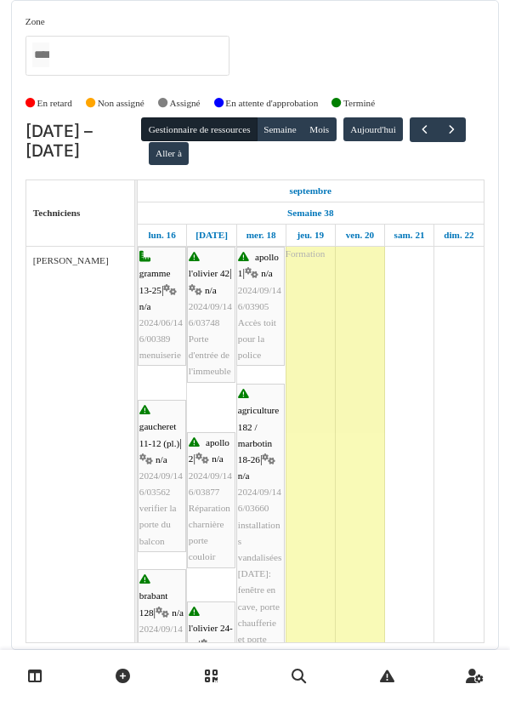
click at [445, 122] on span "button" at bounding box center [452, 129] width 14 height 14
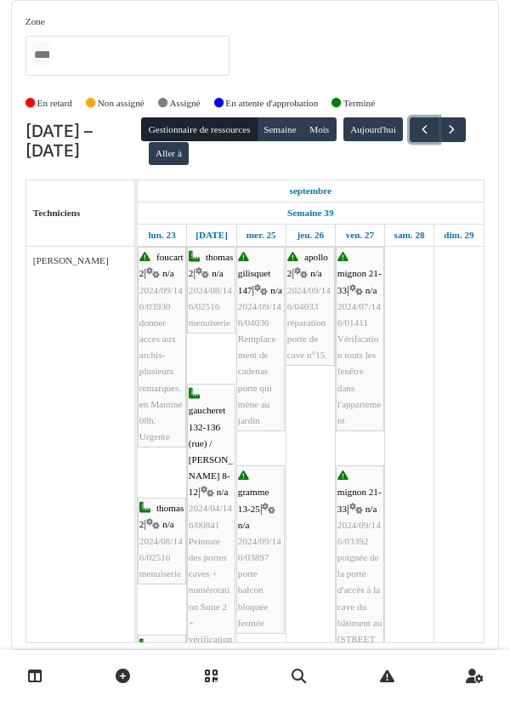
click at [417, 122] on span "button" at bounding box center [424, 129] width 14 height 14
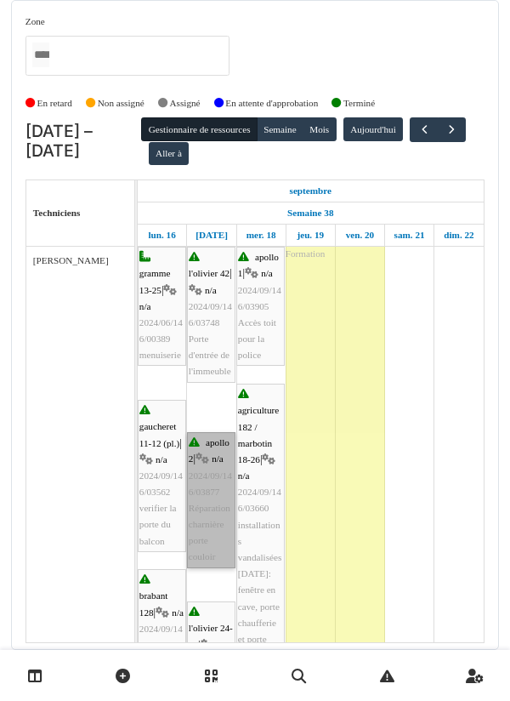
click at [214, 394] on link "apollo 2 | n/a 2024/09/146/03877 Réparation charnière porte couloir" at bounding box center [211, 500] width 48 height 136
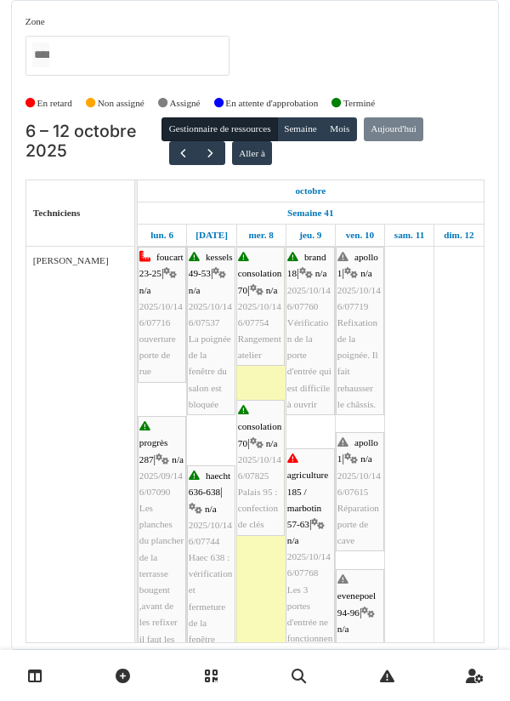
click at [34, 673] on icon at bounding box center [35, 675] width 14 height 14
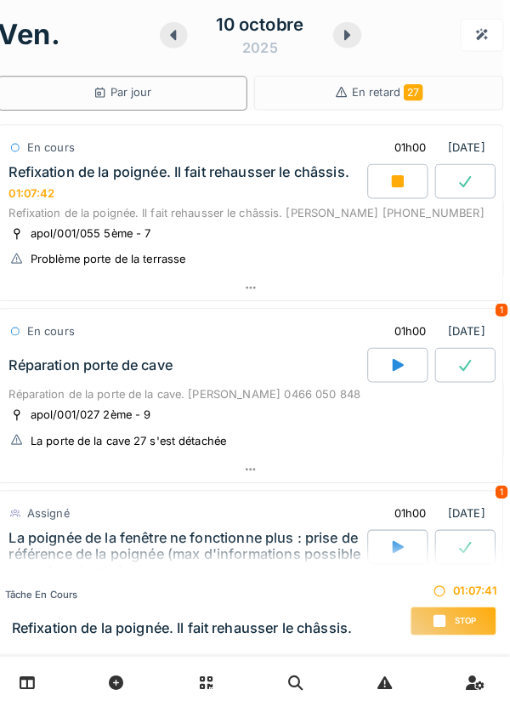
click at [389, 660] on link at bounding box center [387, 676] width 43 height 40
click at [457, 683] on link at bounding box center [474, 676] width 43 height 40
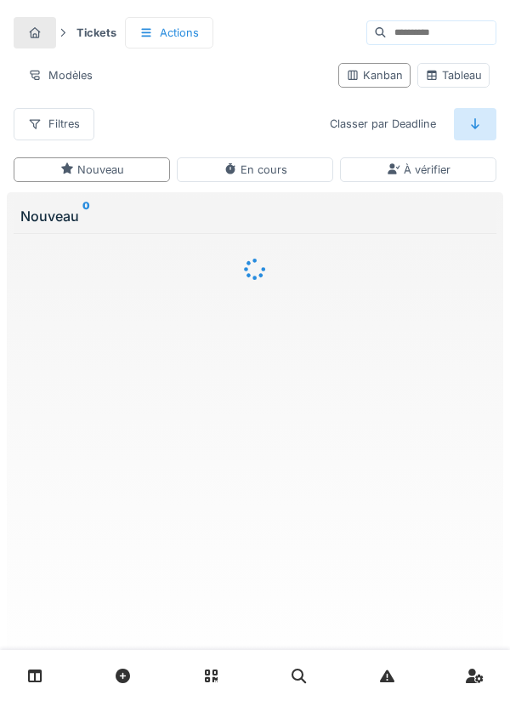
click at [41, 675] on icon at bounding box center [35, 675] width 14 height 14
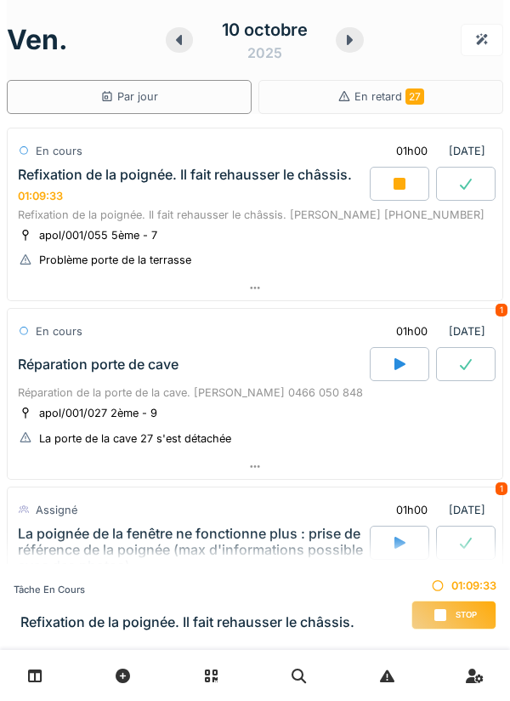
click at [463, 609] on span "Stop" at bounding box center [466, 615] width 21 height 12
click at [395, 186] on icon at bounding box center [400, 184] width 12 height 12
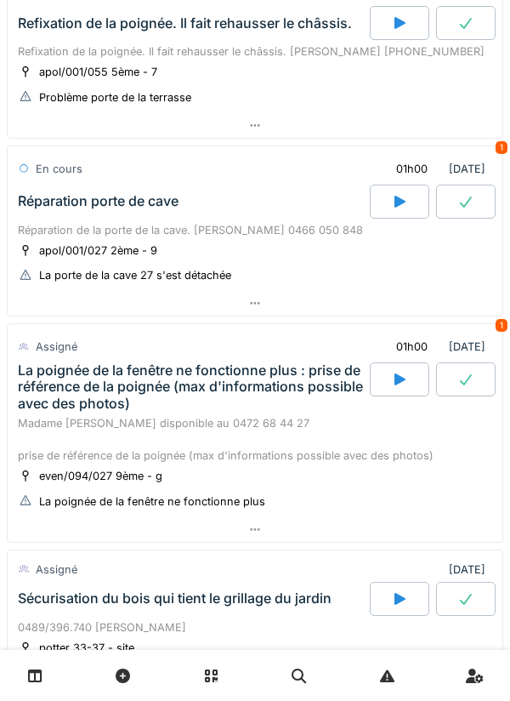
scroll to position [162, 0]
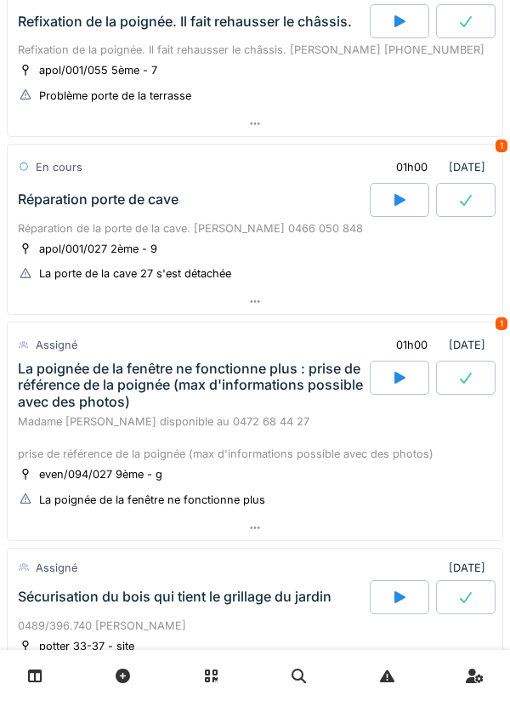
click at [273, 419] on div "Madame Alleman Véronique disponible au 0472 68 44 27 prise de référence de la p…" at bounding box center [255, 437] width 474 height 49
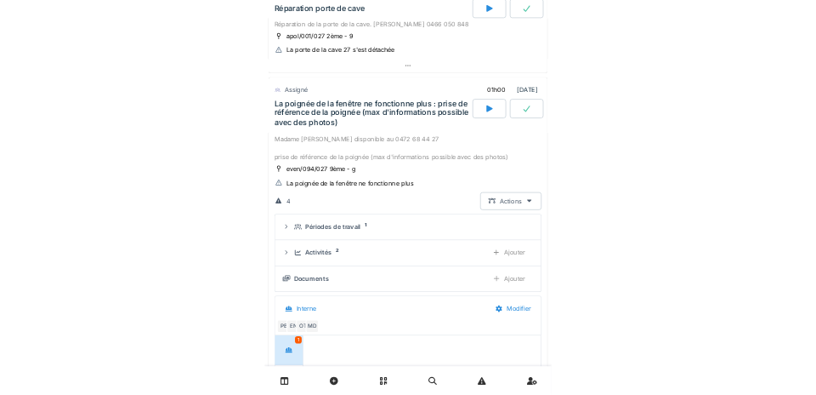
scroll to position [281, 0]
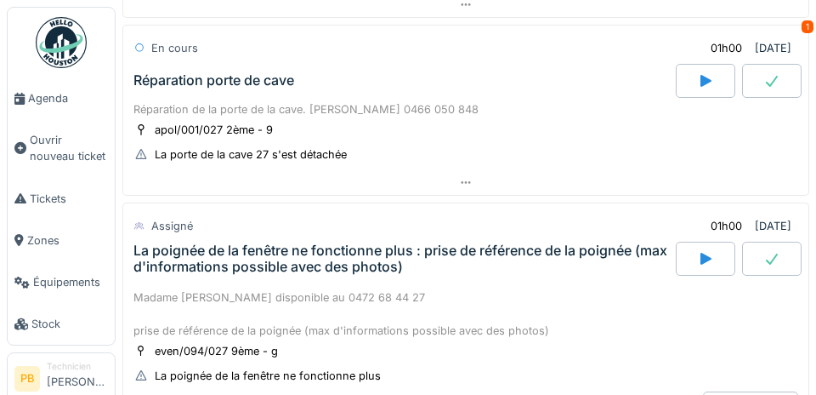
click at [47, 99] on span "Agenda" at bounding box center [68, 98] width 80 height 16
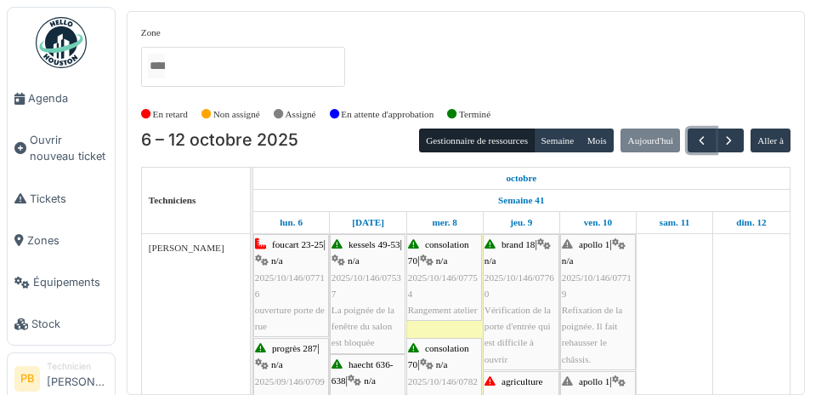
click at [705, 145] on span "button" at bounding box center [702, 140] width 14 height 14
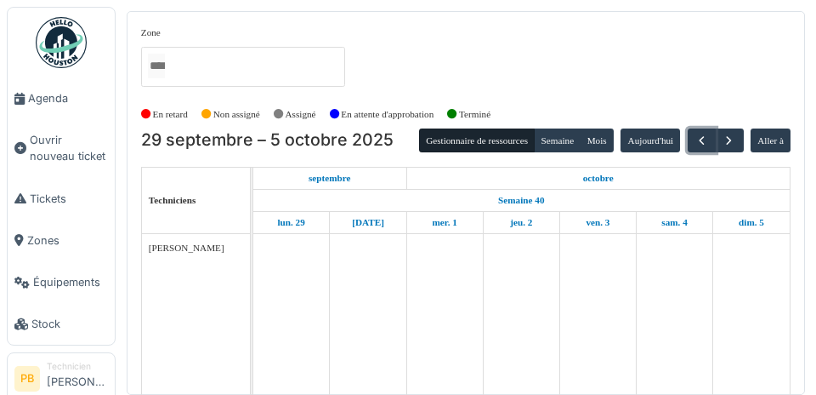
click at [705, 139] on span "button" at bounding box center [702, 140] width 14 height 14
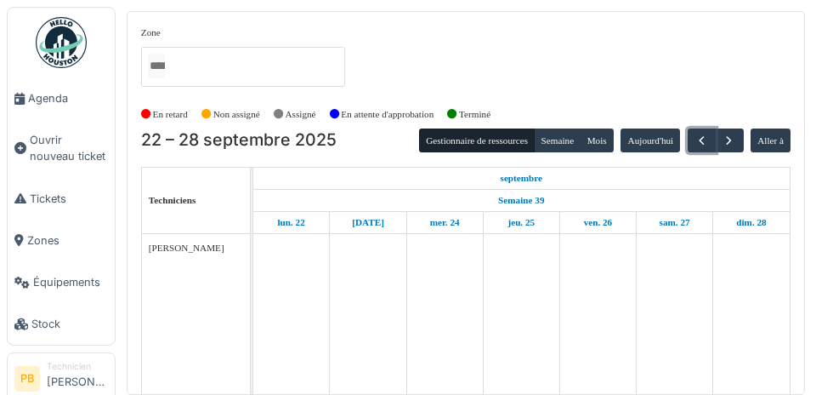
click at [704, 140] on span "button" at bounding box center [702, 140] width 14 height 14
click at [703, 139] on span "button" at bounding box center [702, 140] width 14 height 14
click at [705, 140] on span "button" at bounding box center [702, 140] width 14 height 14
click at [705, 139] on span "button" at bounding box center [702, 140] width 14 height 14
click at [706, 139] on span "button" at bounding box center [702, 140] width 14 height 14
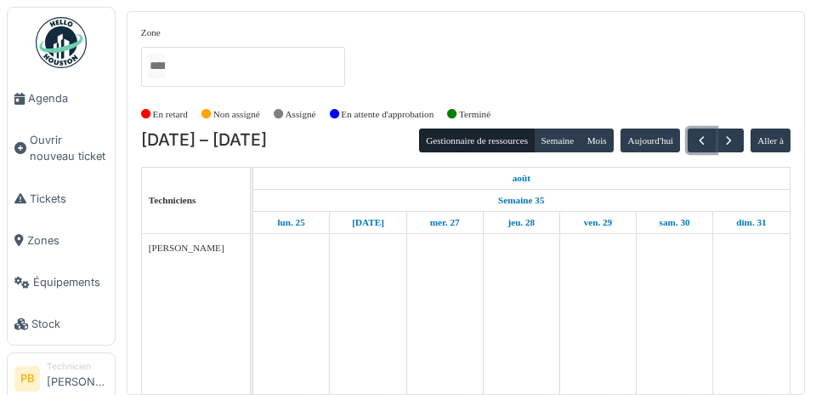
click at [707, 137] on span "button" at bounding box center [702, 140] width 14 height 14
click at [707, 139] on span "button" at bounding box center [702, 140] width 14 height 14
click at [708, 140] on span "button" at bounding box center [702, 140] width 14 height 14
click at [710, 140] on button "button" at bounding box center [702, 140] width 28 height 25
click at [710, 139] on button "button" at bounding box center [702, 140] width 28 height 25
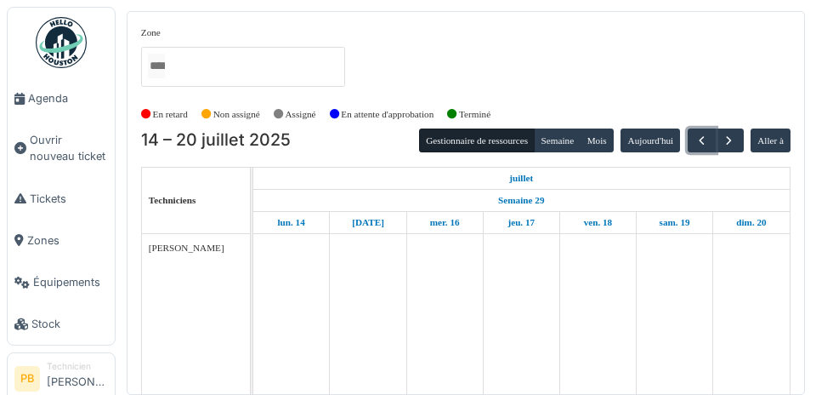
click at [713, 140] on button "button" at bounding box center [702, 140] width 28 height 25
click at [711, 140] on button "button" at bounding box center [702, 140] width 28 height 25
click at [711, 139] on button "button" at bounding box center [702, 140] width 28 height 25
click at [713, 139] on button "button" at bounding box center [702, 140] width 28 height 25
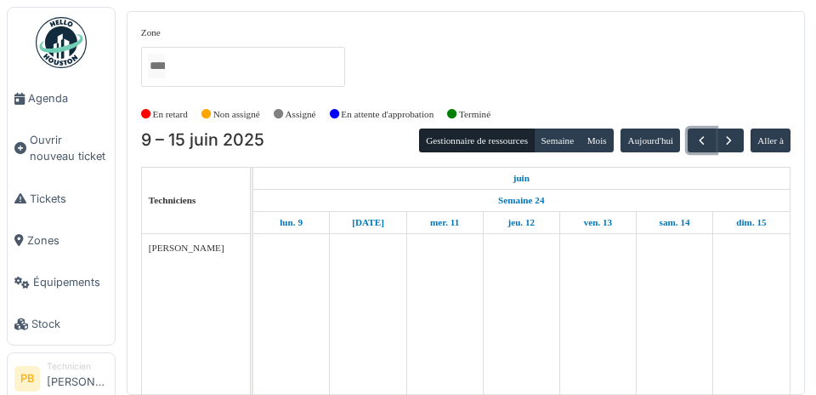
click at [703, 142] on span "button" at bounding box center [702, 140] width 14 height 14
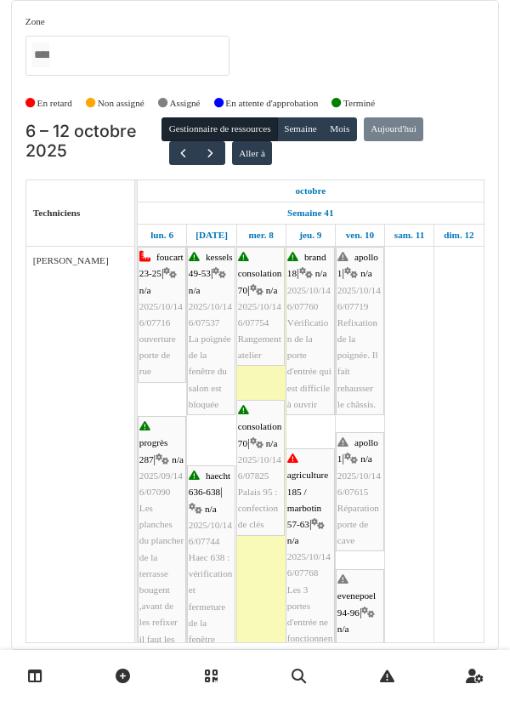
click at [44, 679] on link at bounding box center [35, 676] width 43 height 40
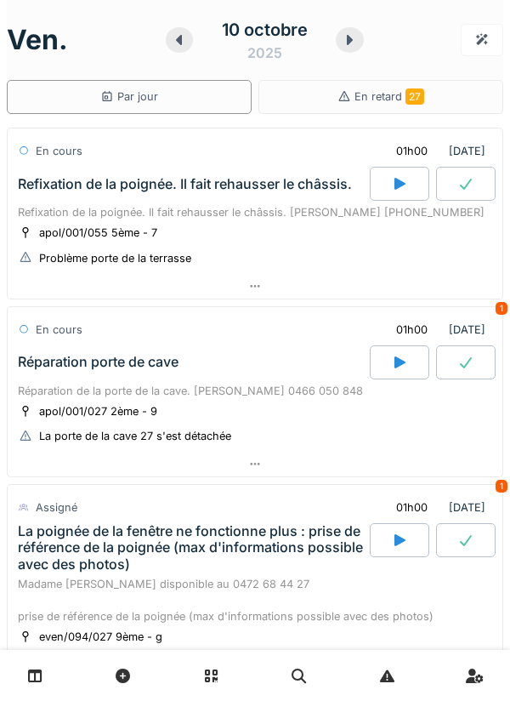
click at [282, 234] on div "apol/001/055 5ème - 7 Problème porte de la terrasse" at bounding box center [255, 245] width 474 height 43
click at [307, 231] on div "apol/001/055 5ème - 7 Problème porte de la terrasse" at bounding box center [255, 245] width 474 height 43
click at [274, 218] on div "Refixation de la poignée. Il fait rehausser le châssis. [PERSON_NAME] [PHONE_NU…" at bounding box center [255, 212] width 474 height 16
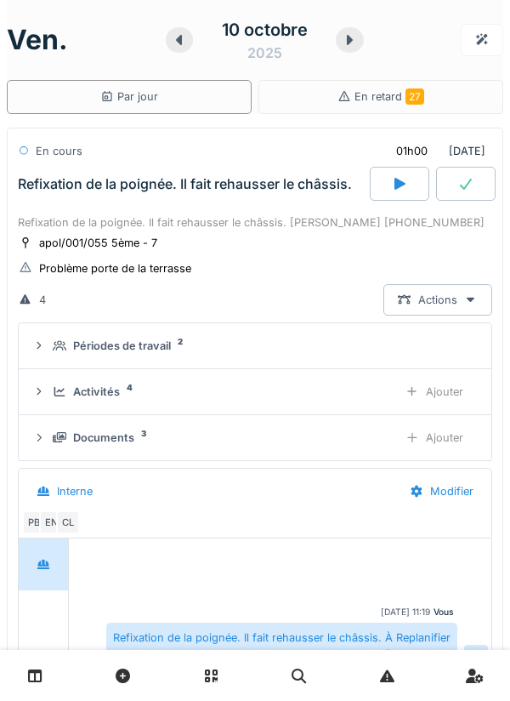
scroll to position [60, 0]
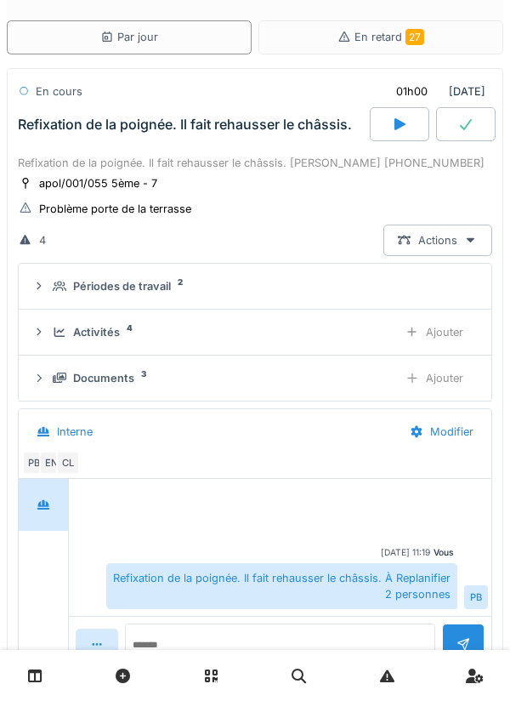
click at [333, 329] on div "Activités 4" at bounding box center [219, 332] width 332 height 16
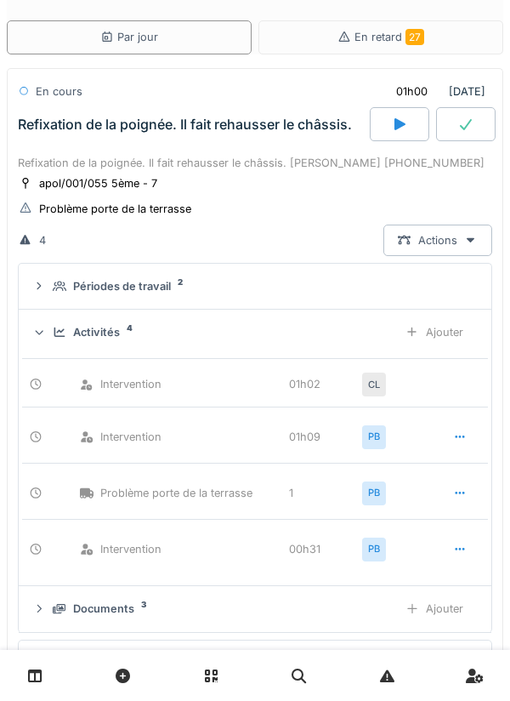
click at [246, 342] on div "Activités 4 Ajouter" at bounding box center [255, 331] width 446 height 31
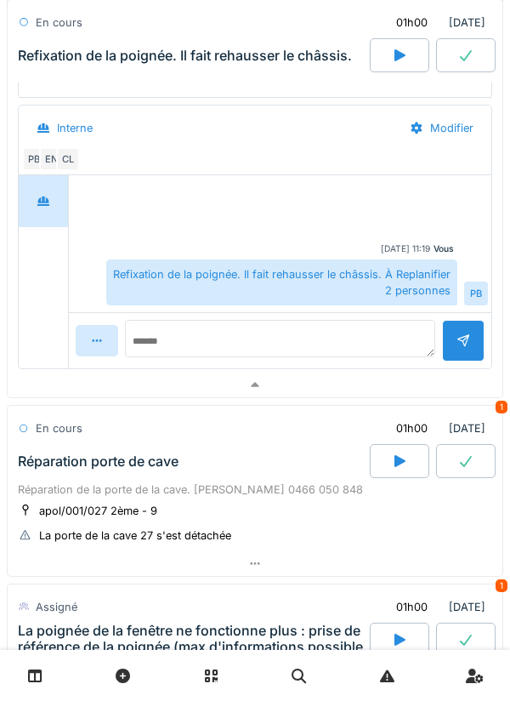
scroll to position [362, 0]
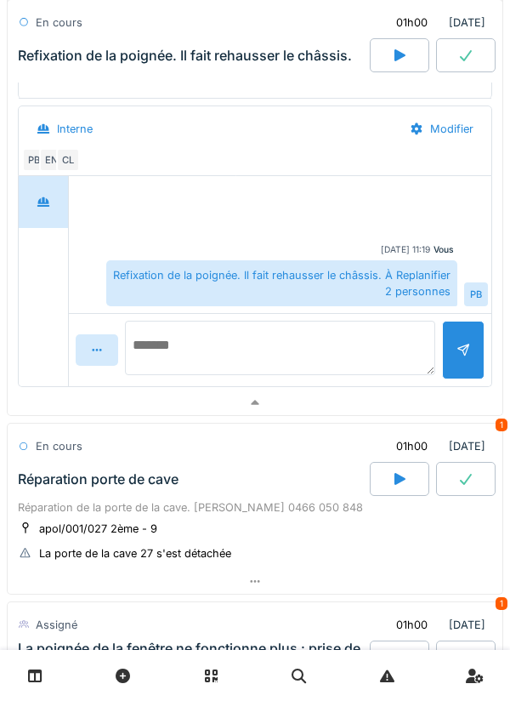
click at [286, 334] on textarea at bounding box center [280, 348] width 310 height 54
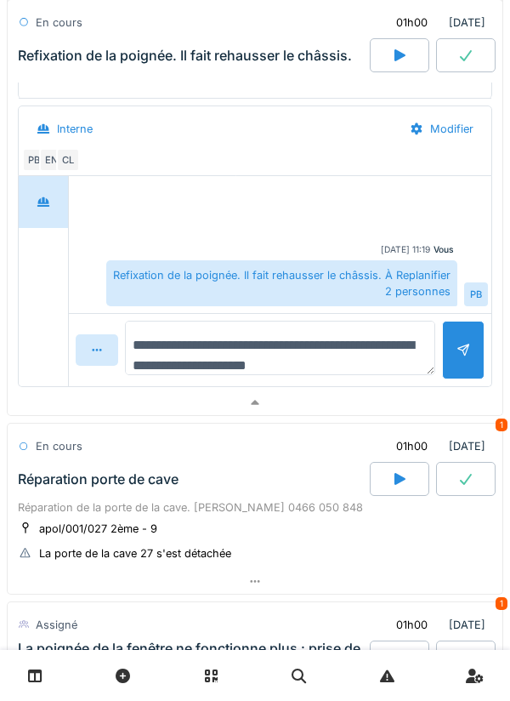
click at [264, 344] on textarea "**********" at bounding box center [280, 348] width 310 height 54
click at [344, 366] on textarea "**********" at bounding box center [280, 348] width 310 height 54
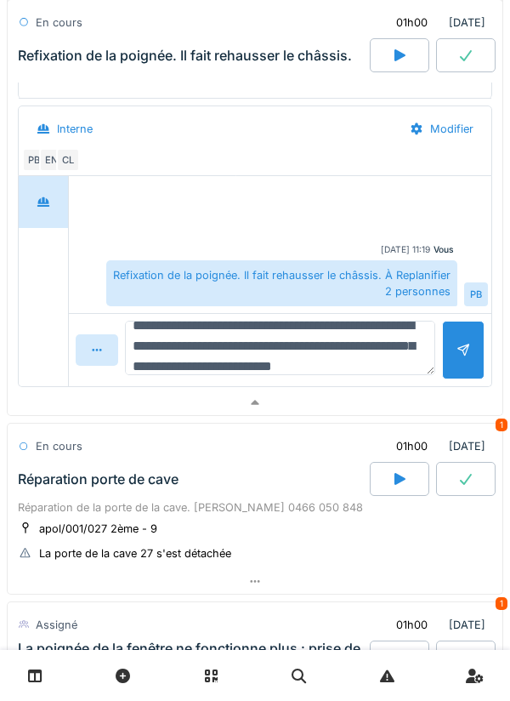
scroll to position [40, 0]
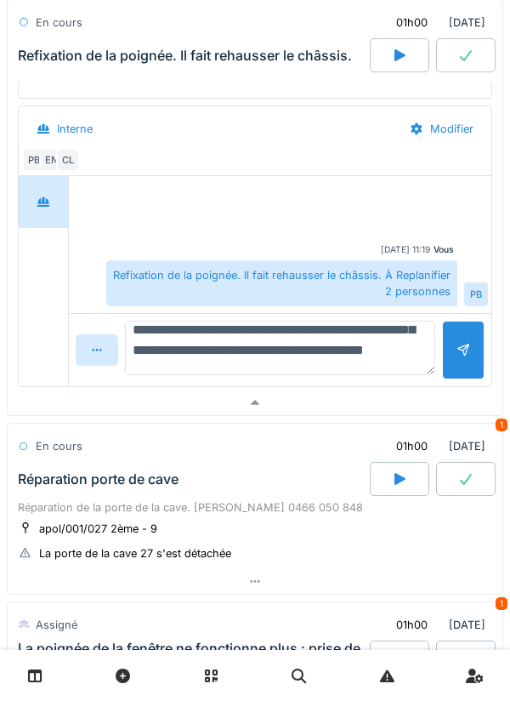
click at [140, 364] on textarea "**********" at bounding box center [280, 348] width 310 height 54
click at [318, 360] on textarea "**********" at bounding box center [280, 348] width 310 height 54
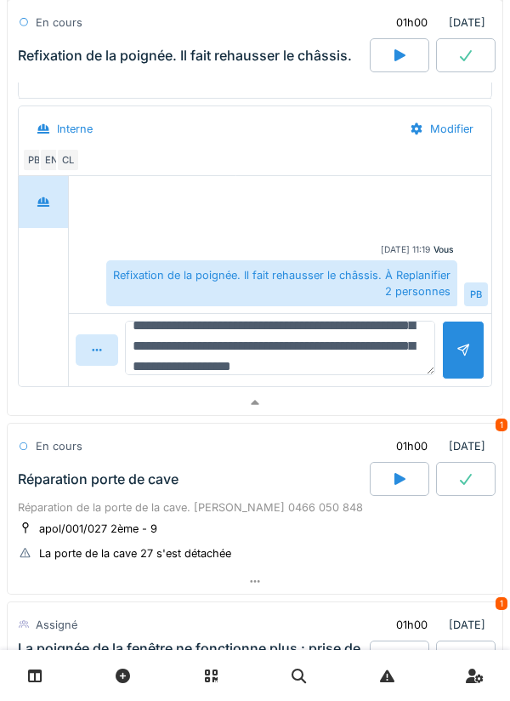
scroll to position [60, 0]
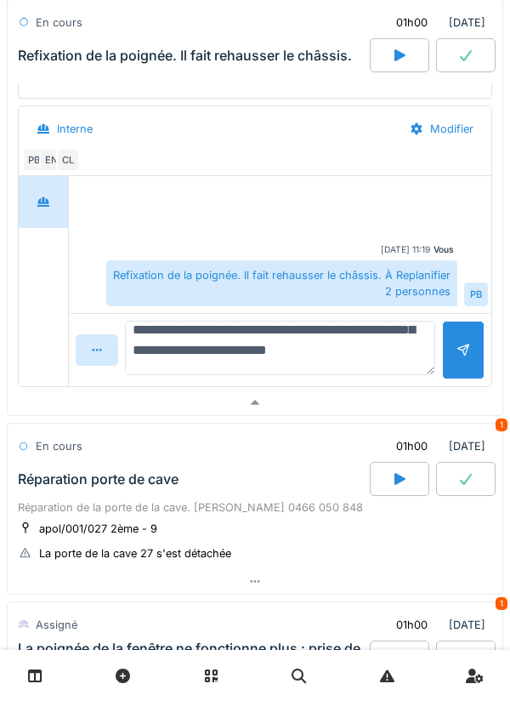
type textarea "**********"
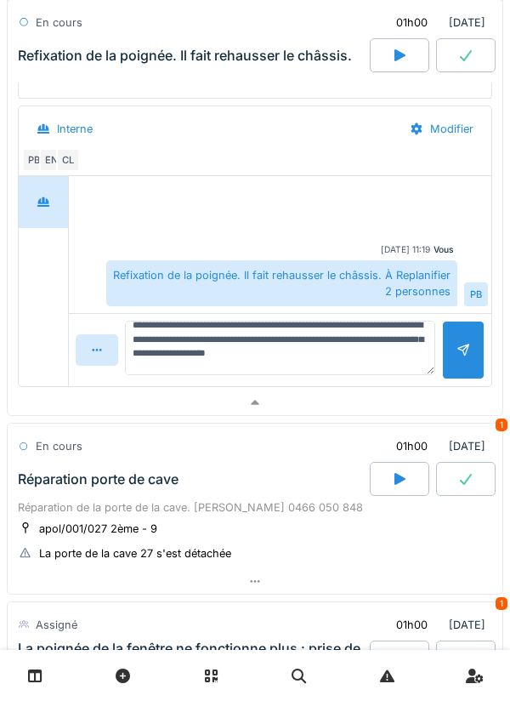
click at [460, 354] on div at bounding box center [464, 350] width 14 height 16
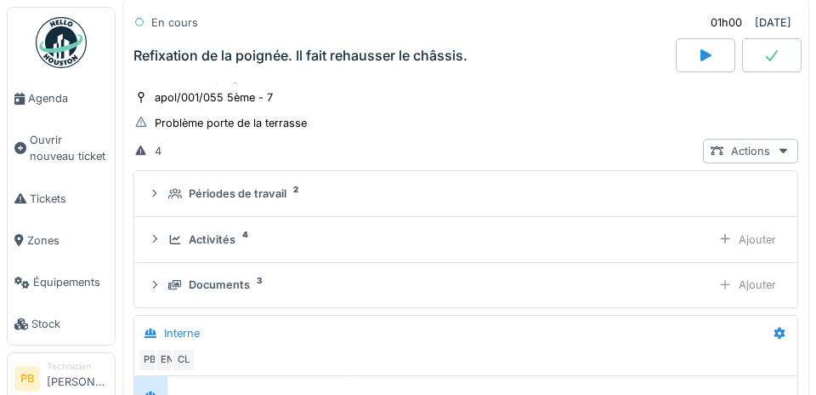
scroll to position [121, 0]
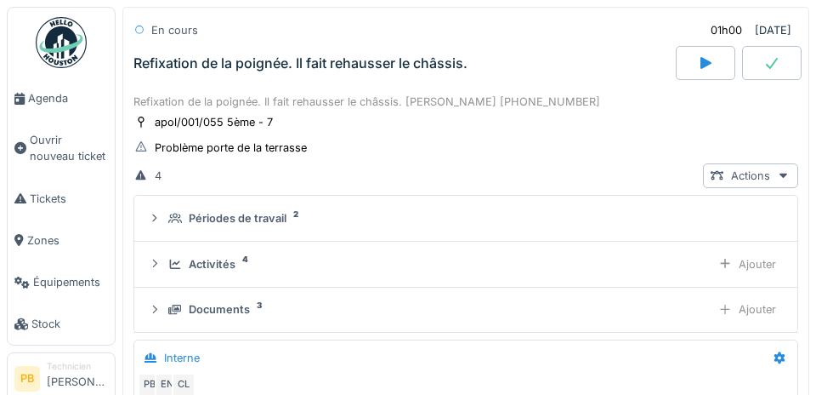
click at [509, 270] on div at bounding box center [725, 264] width 14 height 16
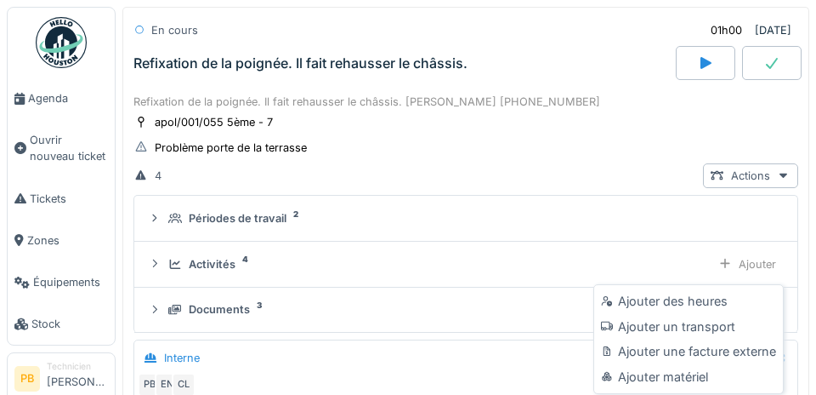
click at [509, 332] on div "Ajouter un transport" at bounding box center [688, 327] width 181 height 26
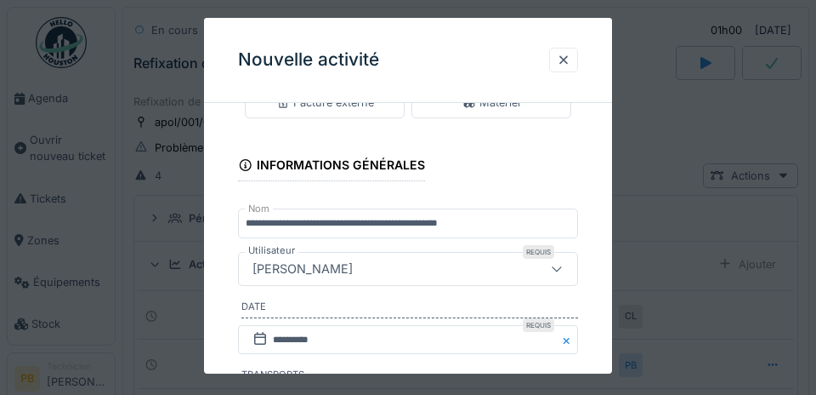
scroll to position [247, 0]
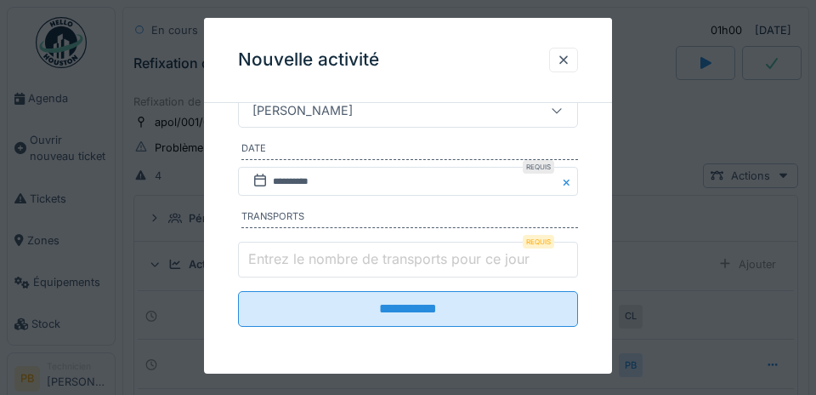
click at [394, 272] on input "Entrez le nombre de transports pour ce jour" at bounding box center [408, 259] width 340 height 36
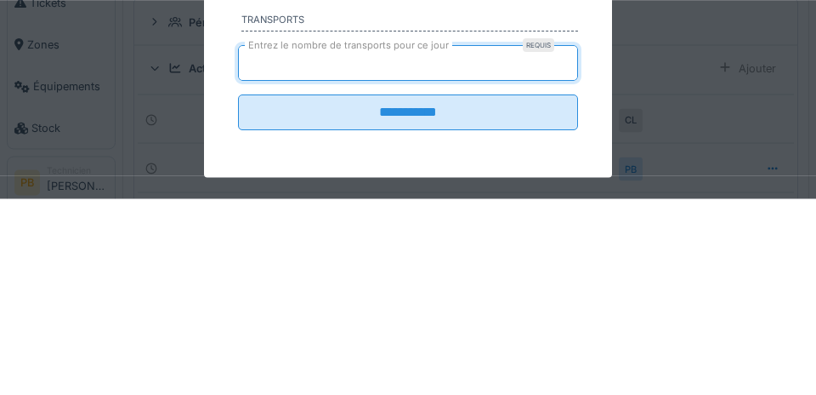
type input "*"
click at [238, 291] on input "**********" at bounding box center [408, 309] width 340 height 36
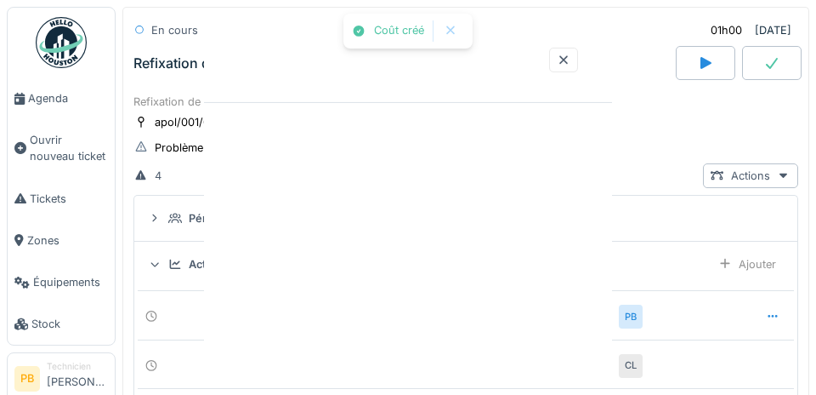
scroll to position [0, 0]
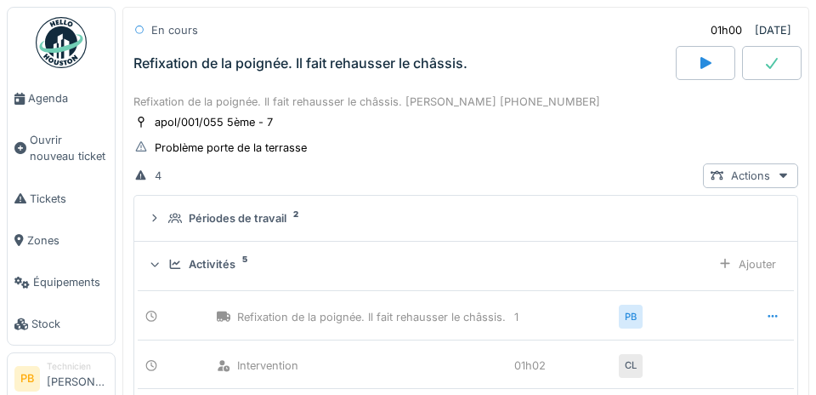
click at [509, 68] on div at bounding box center [772, 63] width 60 height 34
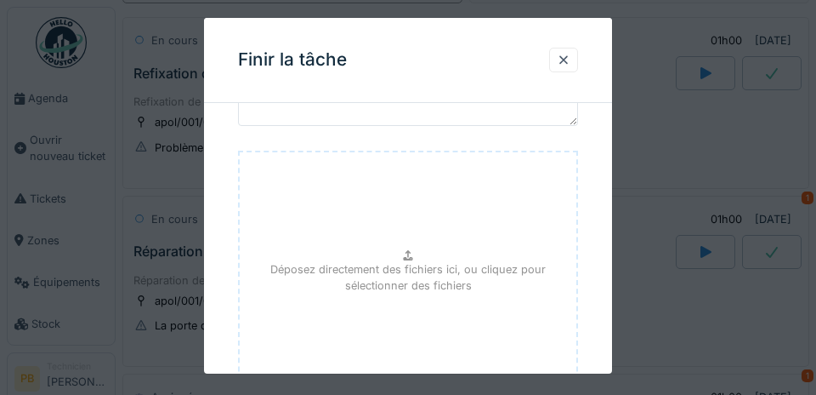
scroll to position [254, 0]
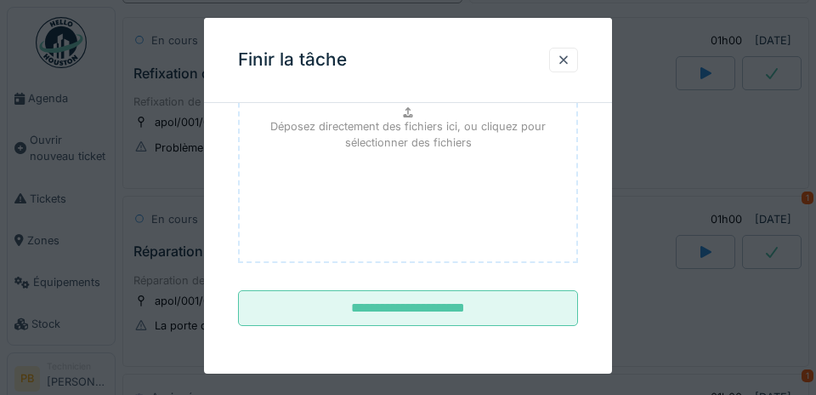
click at [429, 312] on input "**********" at bounding box center [408, 308] width 340 height 36
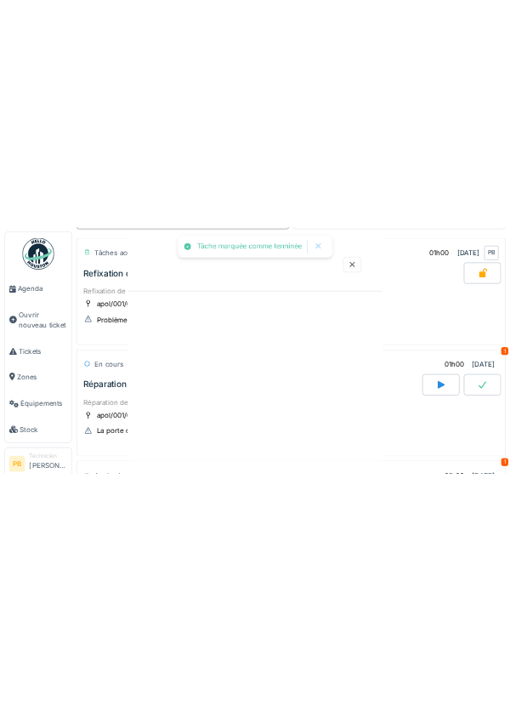
scroll to position [0, 0]
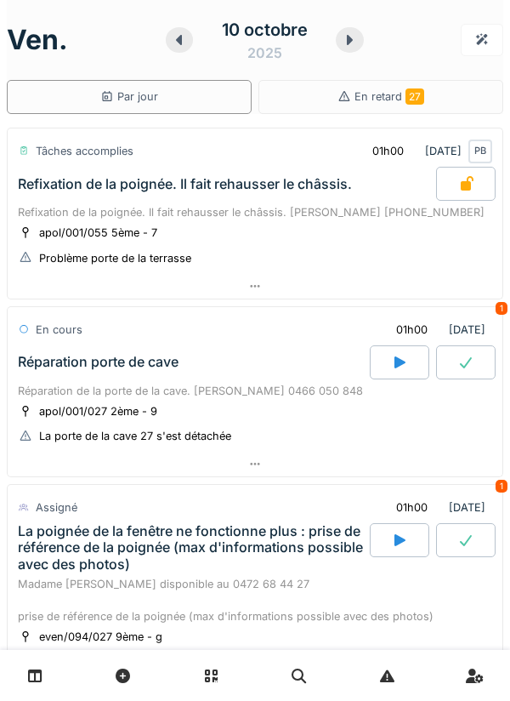
click at [289, 393] on div "Réparation de la porte de la cave. [PERSON_NAME] 0466 050 848" at bounding box center [255, 391] width 474 height 16
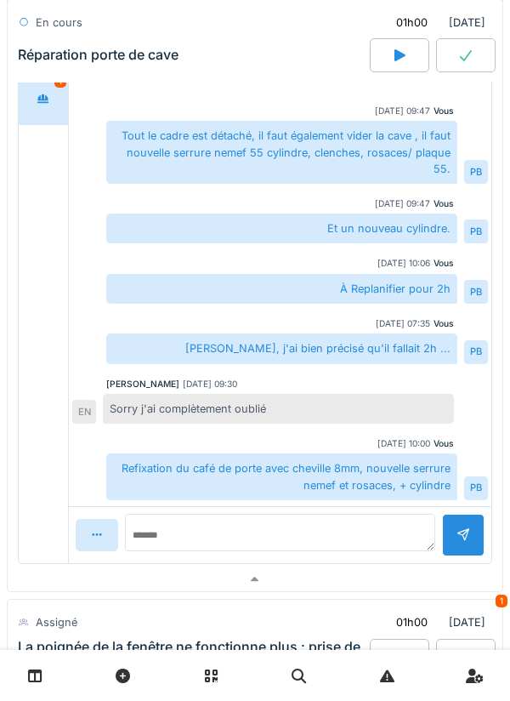
scroll to position [695, 0]
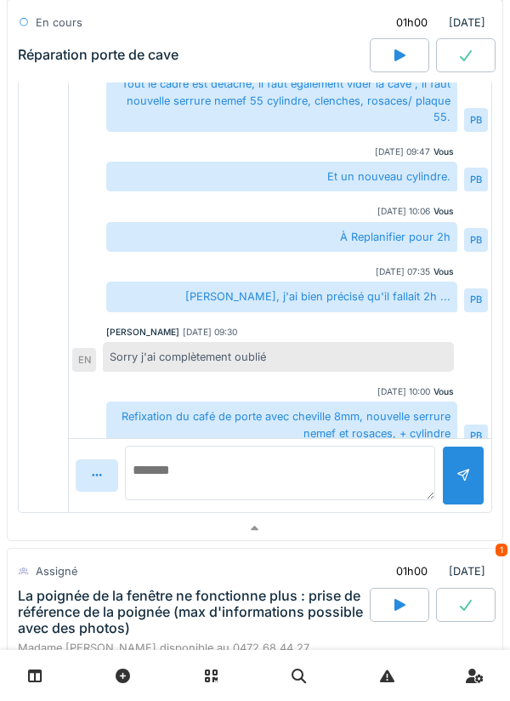
click at [270, 476] on textarea at bounding box center [280, 473] width 310 height 54
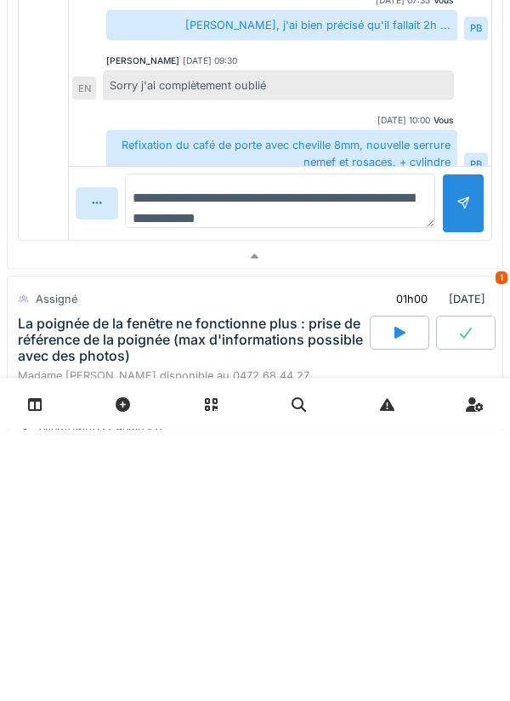
type textarea "**********"
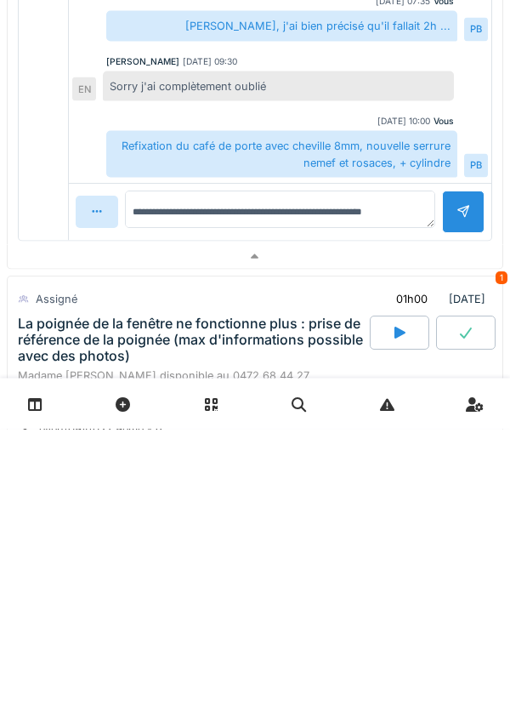
click at [457, 479] on div at bounding box center [464, 483] width 14 height 16
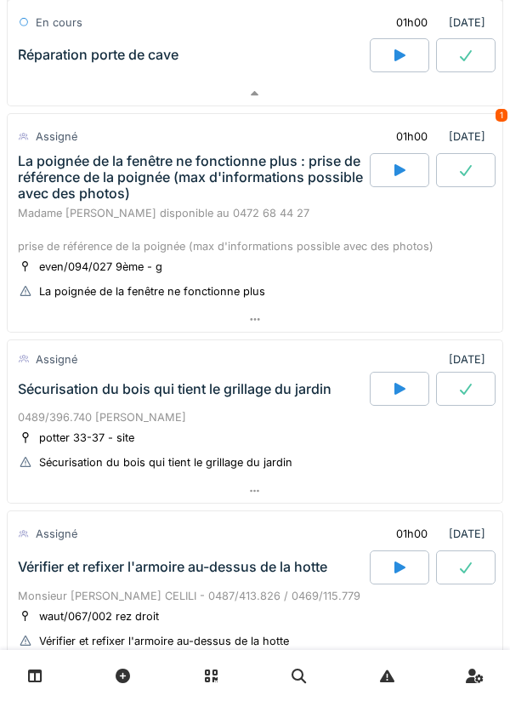
scroll to position [1120, 0]
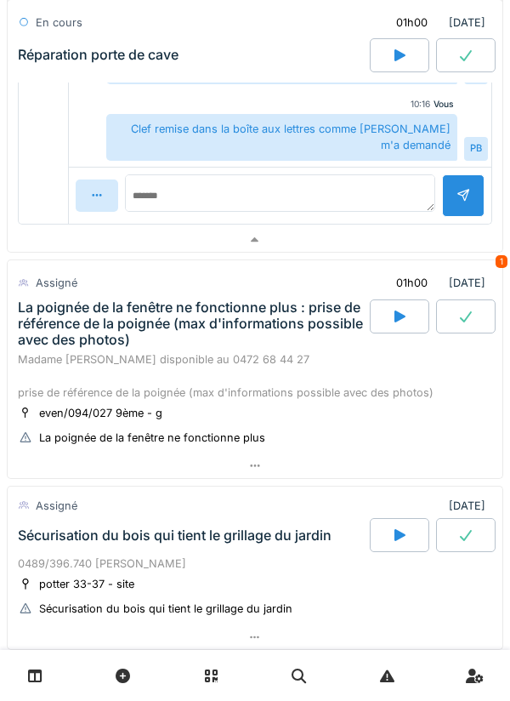
click at [306, 548] on div "Sécurisation du bois qui tient le grillage du jardin" at bounding box center [191, 535] width 355 height 34
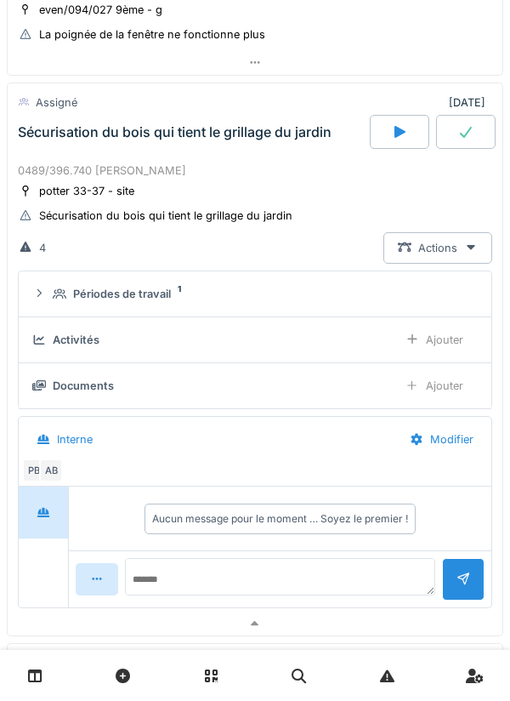
scroll to position [1400, 0]
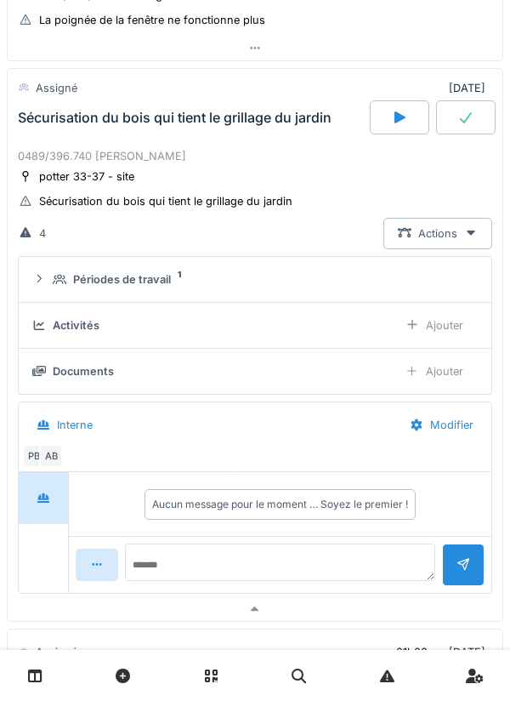
click at [236, 284] on div "Périodes de travail 1" at bounding box center [262, 279] width 418 height 16
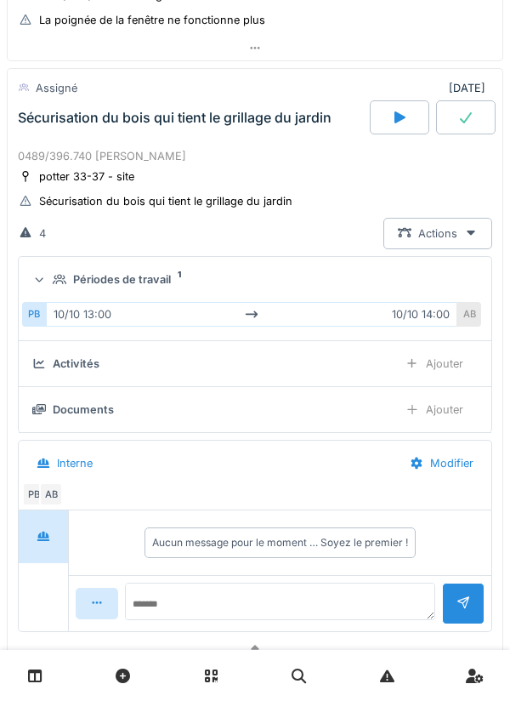
click at [230, 287] on div "Périodes de travail 1" at bounding box center [262, 279] width 418 height 16
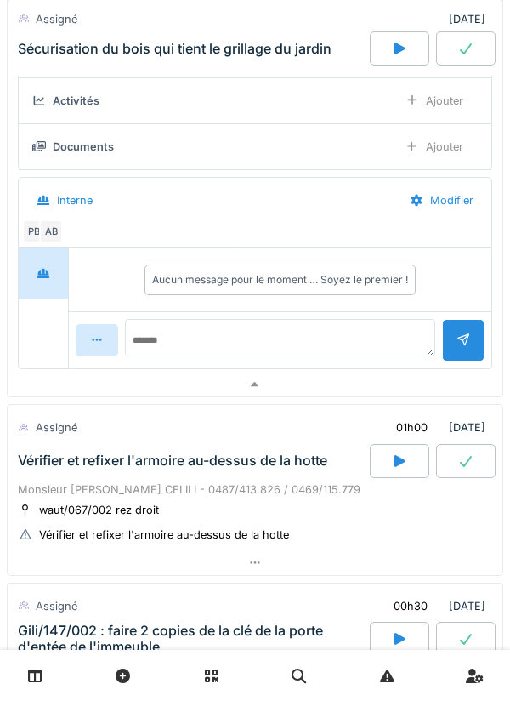
click at [277, 475] on div "Vérifier et refixer l'armoire au-dessus de la hotte" at bounding box center [191, 461] width 355 height 34
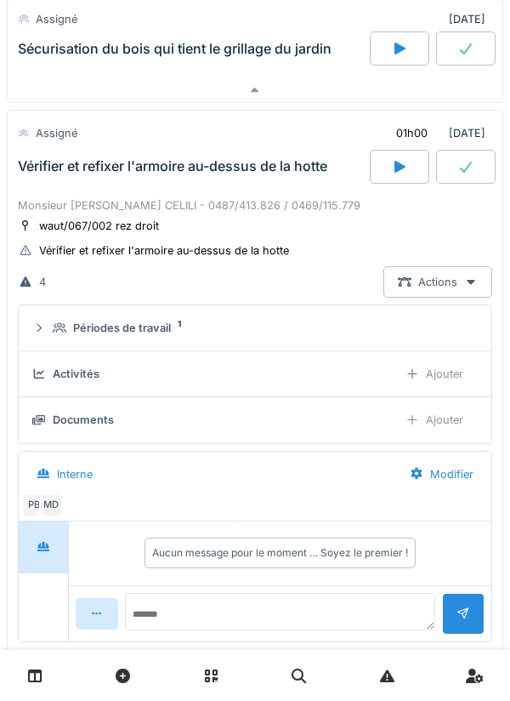
scroll to position [1962, 0]
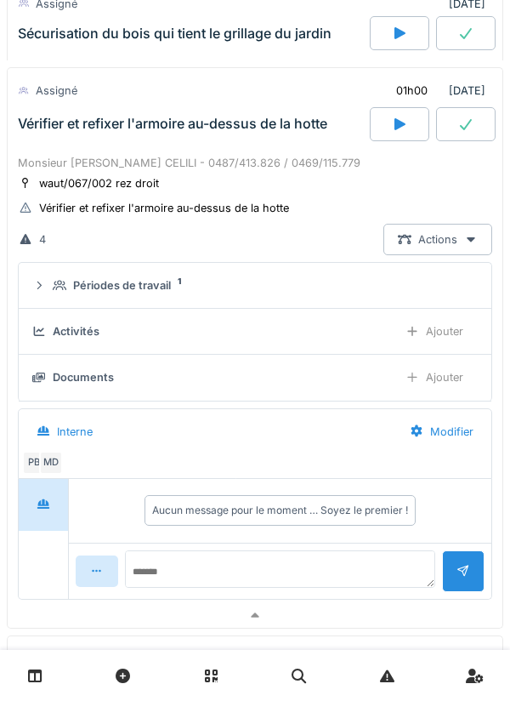
click at [260, 288] on div "Périodes de travail 1" at bounding box center [262, 285] width 418 height 16
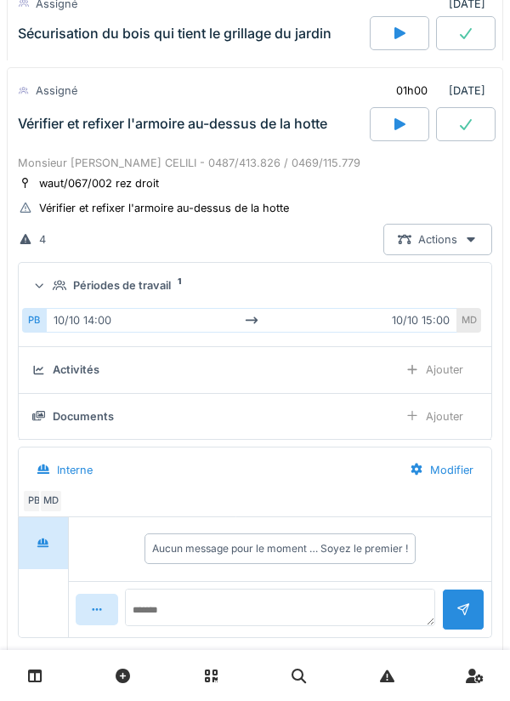
click at [251, 287] on div "Périodes de travail 1" at bounding box center [262, 285] width 418 height 16
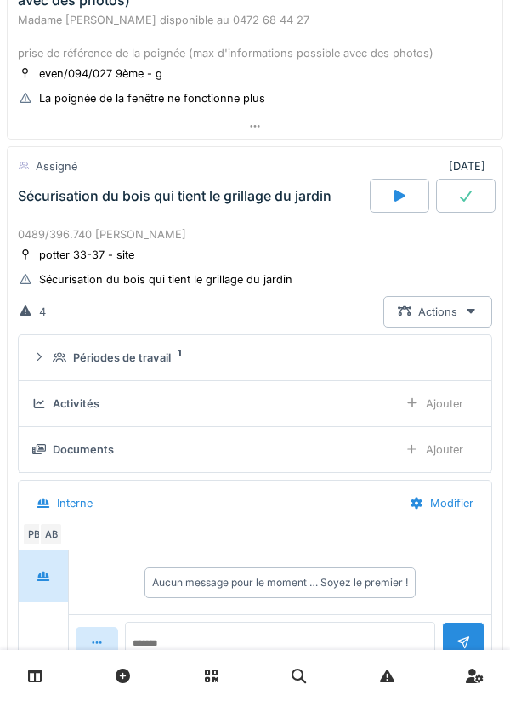
scroll to position [1273, 0]
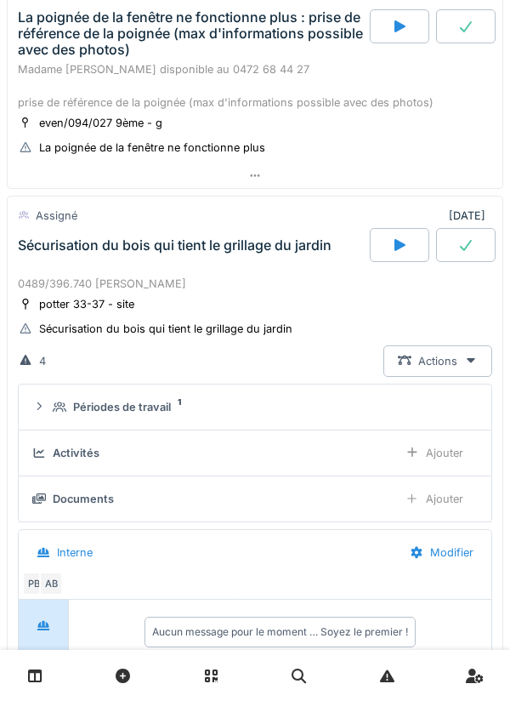
click at [298, 255] on div "Sécurisation du bois qui tient le grillage du jardin" at bounding box center [191, 245] width 355 height 34
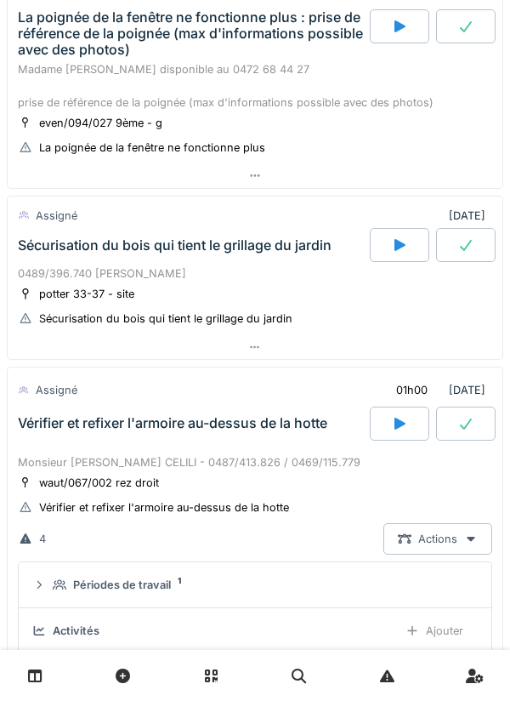
click at [272, 254] on div "Sécurisation du bois qui tient le grillage du jardin" at bounding box center [191, 245] width 355 height 34
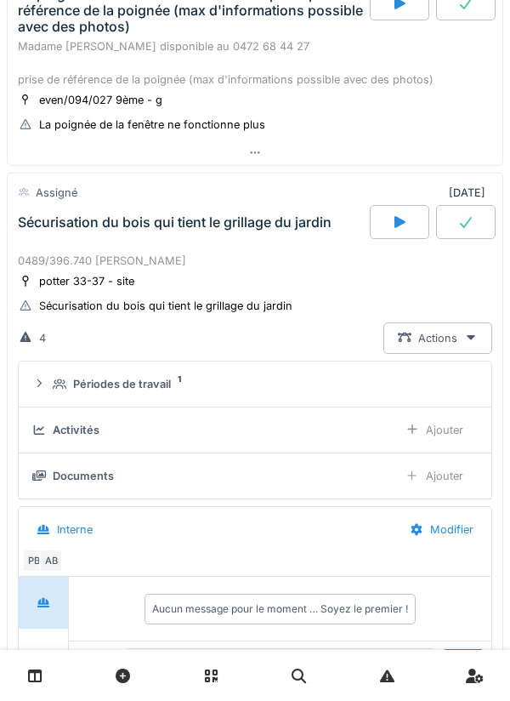
scroll to position [1399, 0]
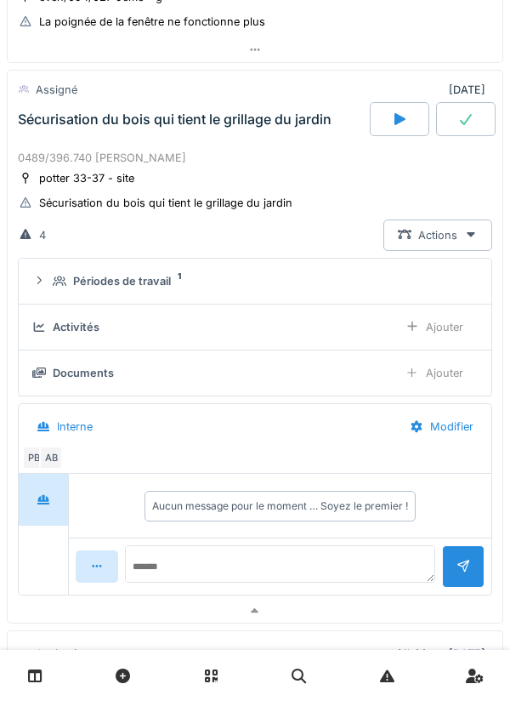
click at [258, 366] on div "Documents" at bounding box center [208, 373] width 352 height 16
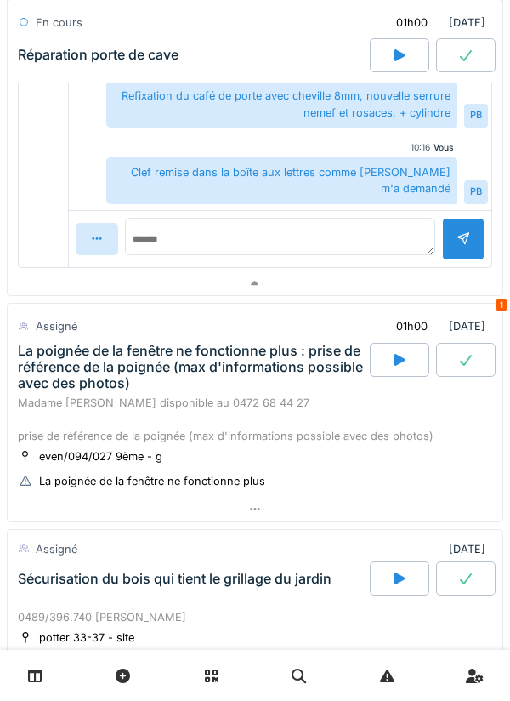
scroll to position [933, 0]
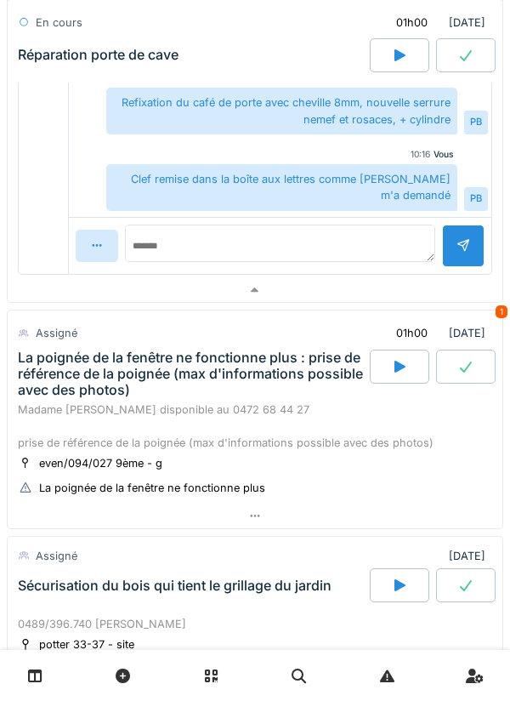
click at [287, 375] on div "La poignée de la fenêtre ne fonctionne plus : prise de référence de la poignée …" at bounding box center [192, 373] width 349 height 49
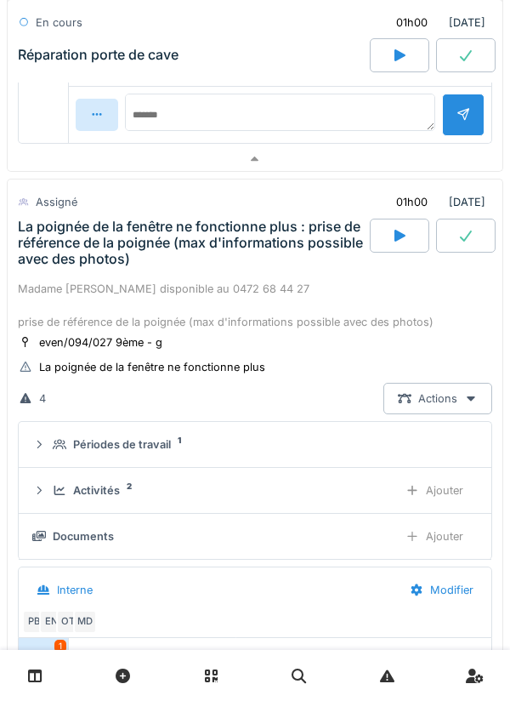
scroll to position [1059, 0]
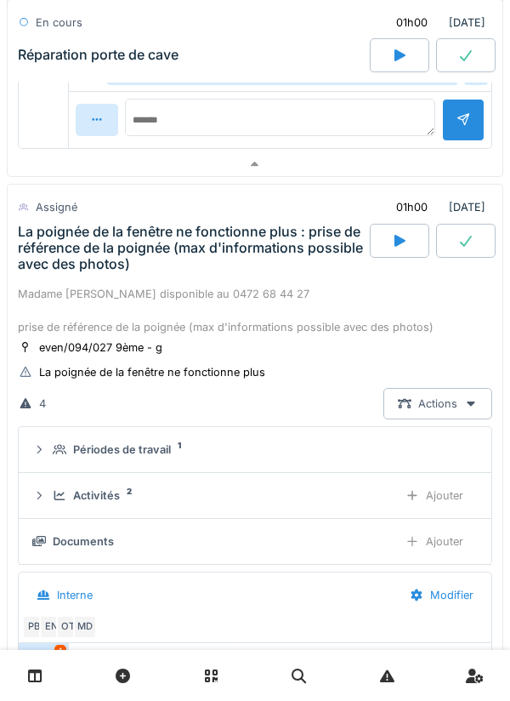
click at [406, 235] on icon at bounding box center [399, 241] width 17 height 14
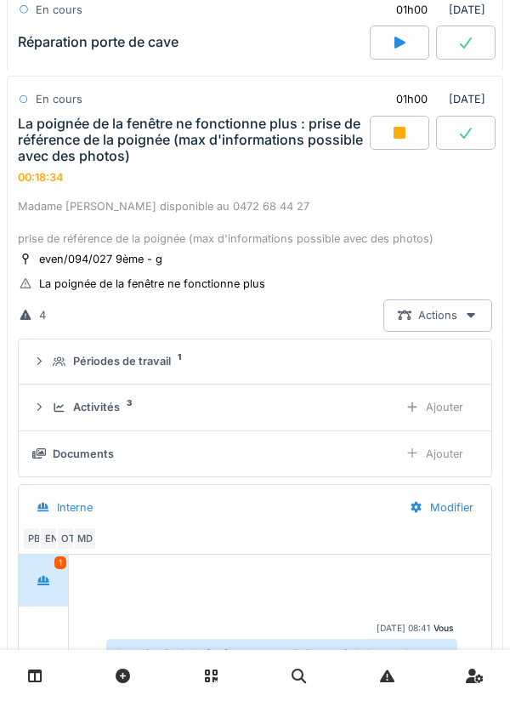
scroll to position [1165, 0]
